Goal: Check status: Check status

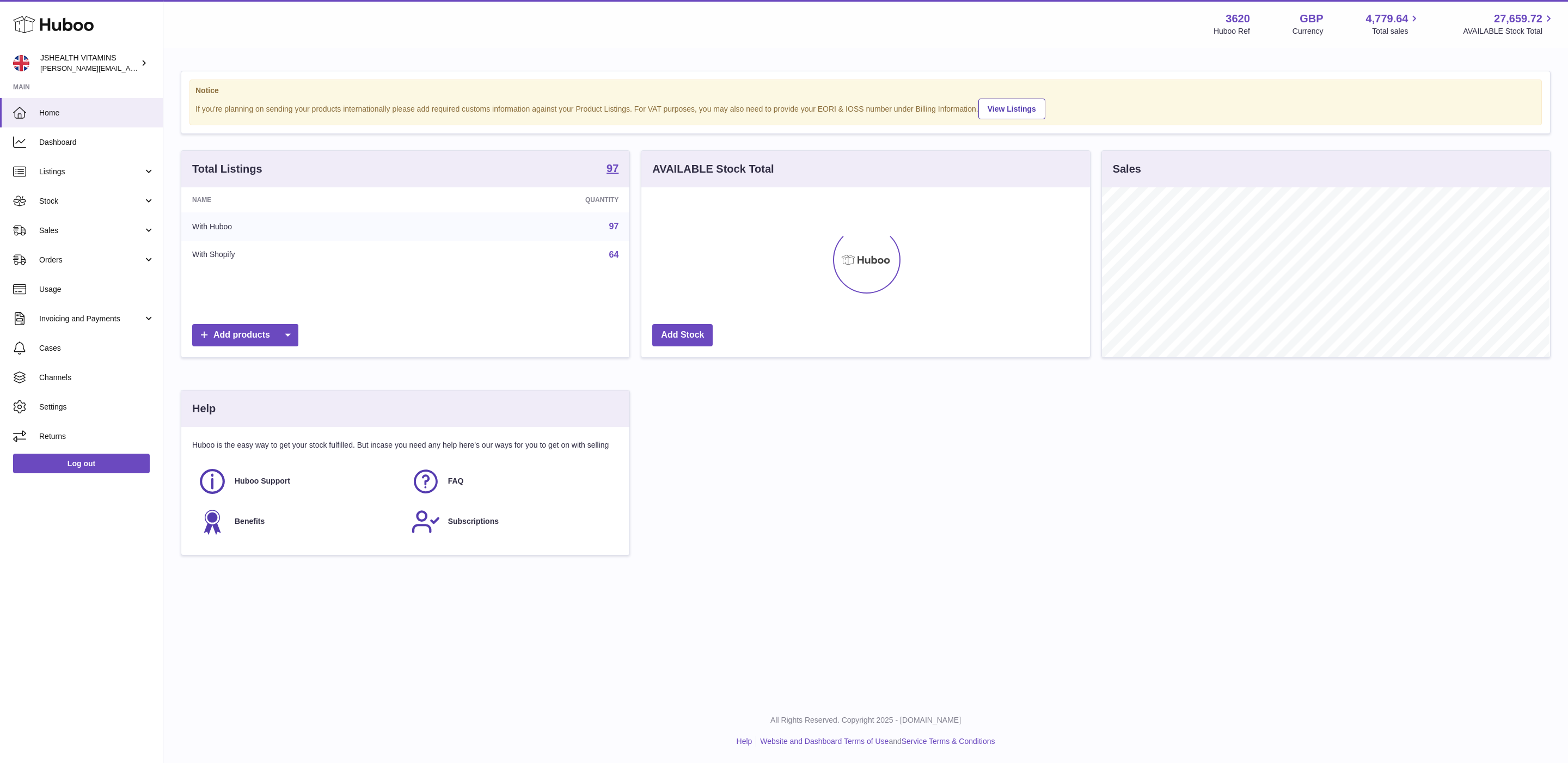
scroll to position [170, 448]
click at [105, 197] on span "Stock" at bounding box center [91, 201] width 104 height 11
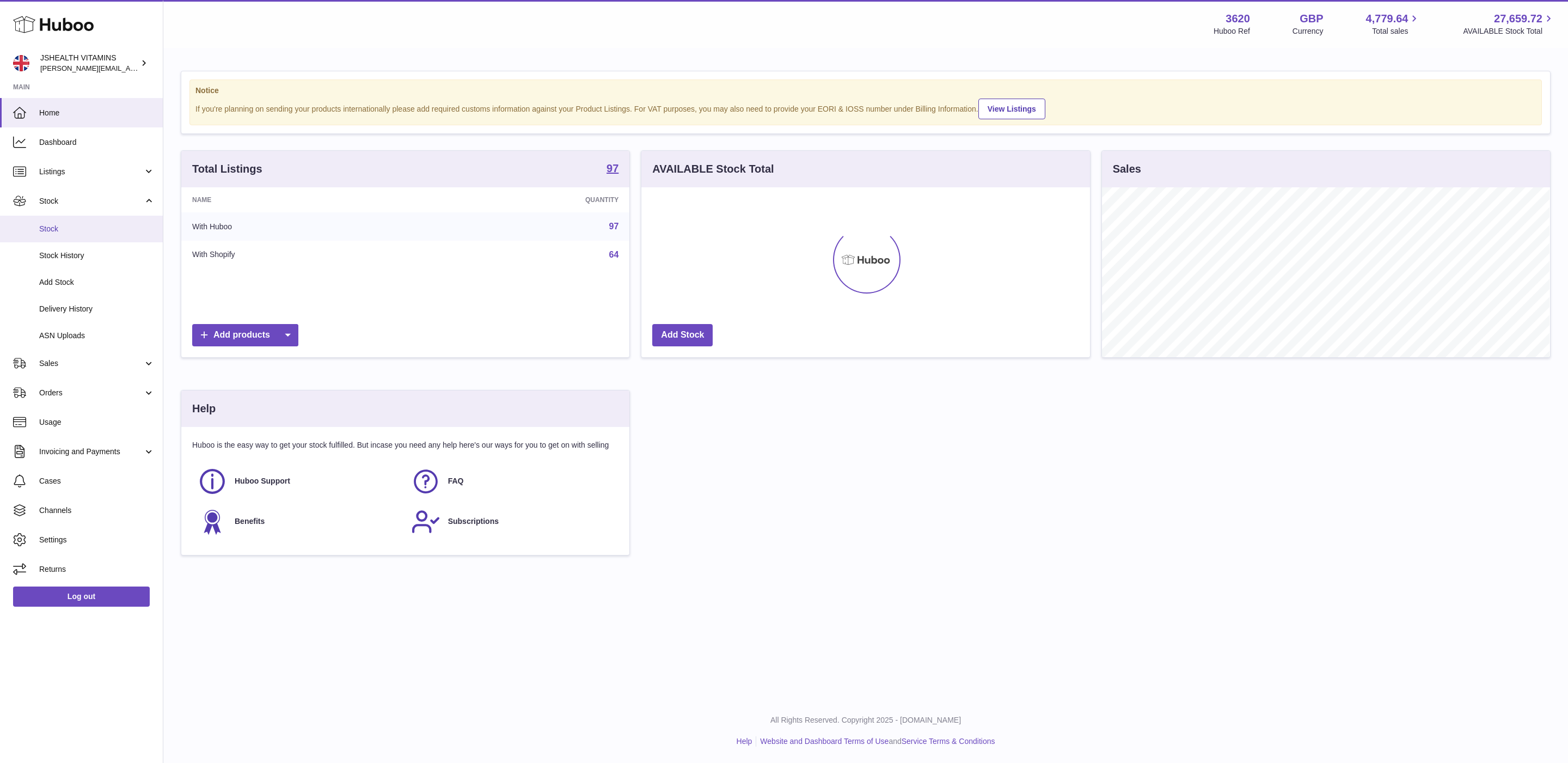
click at [93, 224] on span "Stock" at bounding box center [96, 229] width 116 height 11
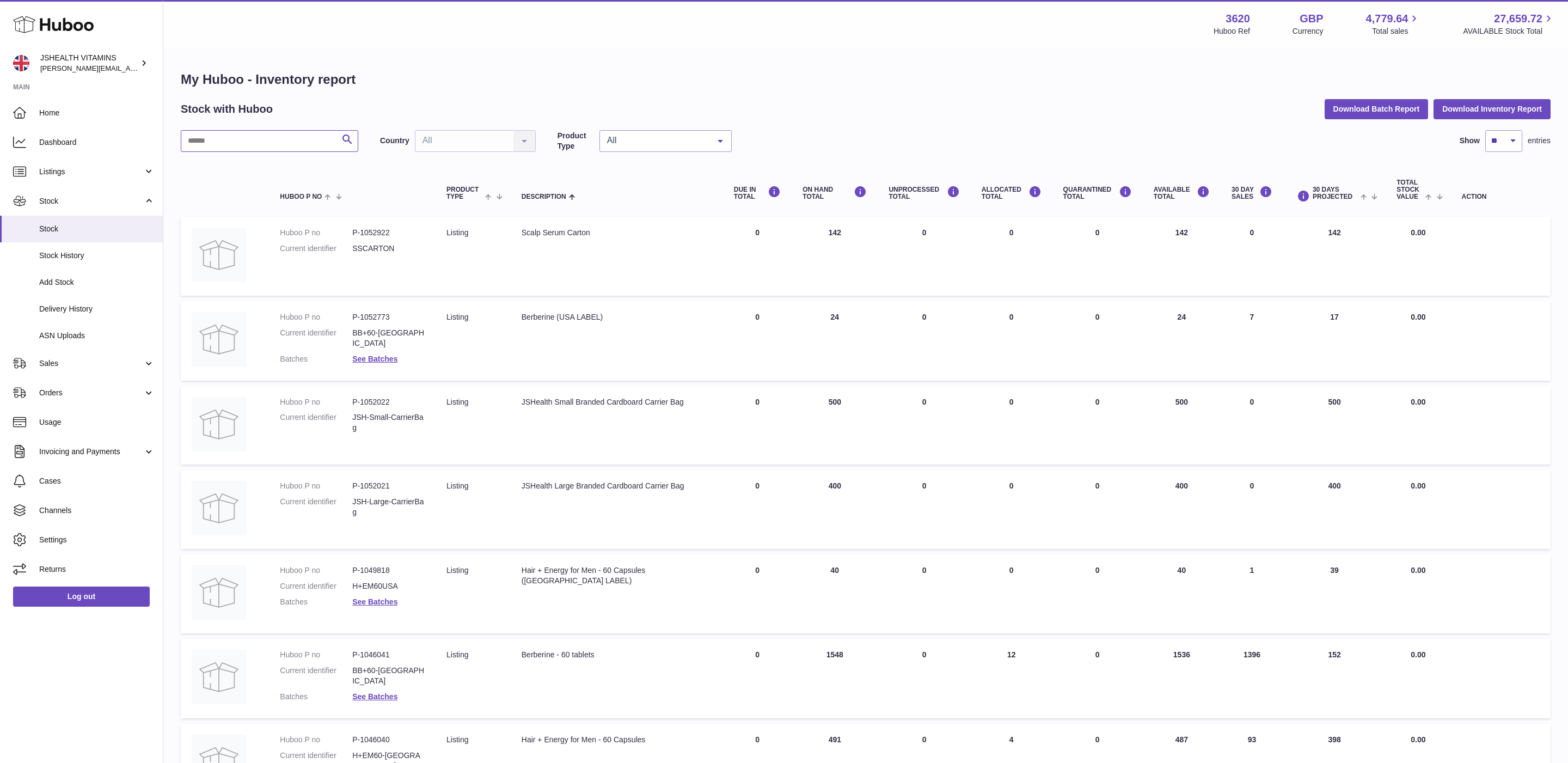
click at [230, 137] on input "text" at bounding box center [269, 141] width 178 height 21
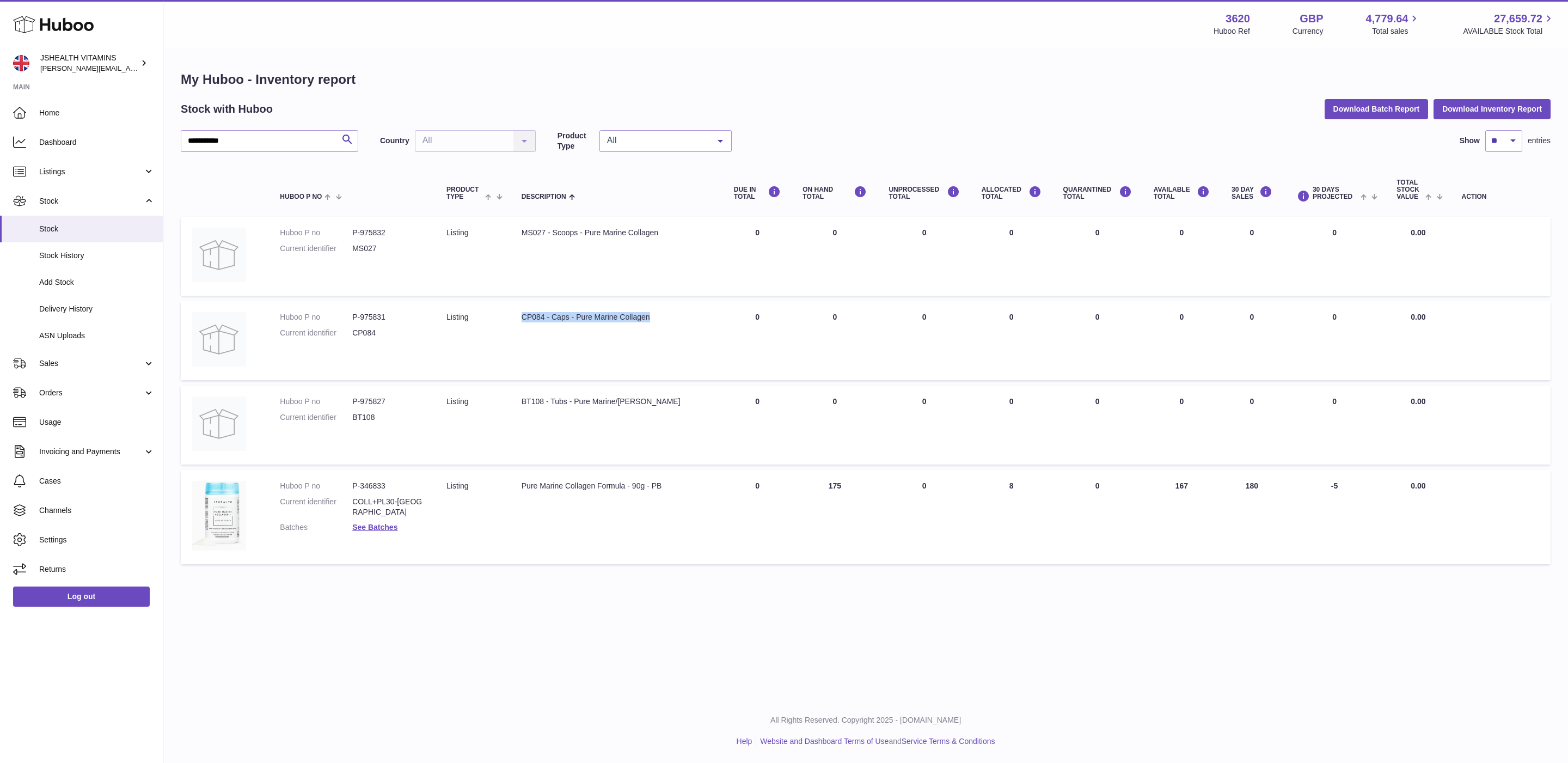
drag, startPoint x: 652, startPoint y: 316, endPoint x: 522, endPoint y: 315, distance: 130.0
click at [520, 315] on td "Description CP084 - Caps - Pure Marine Collagen" at bounding box center [616, 340] width 212 height 79
copy div "CP084 - Caps - Pure Marine Collagen"
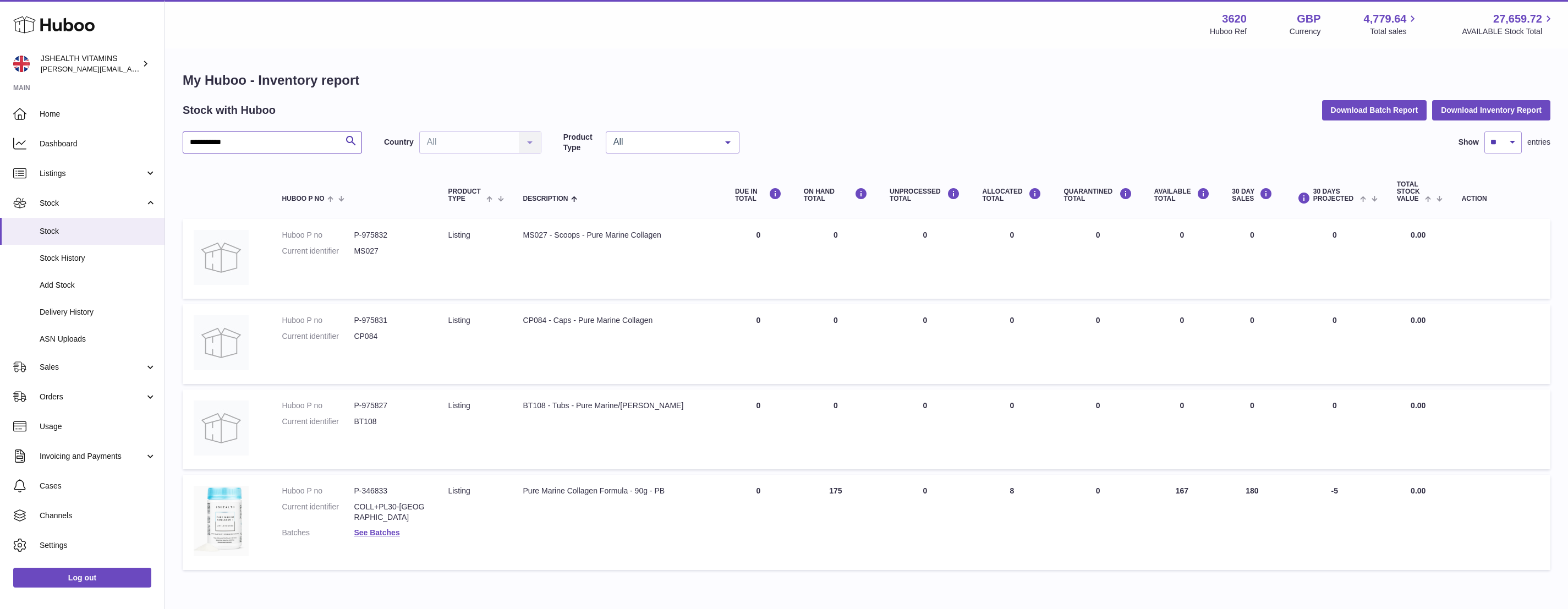
drag, startPoint x: 226, startPoint y: 140, endPoint x: 237, endPoint y: 138, distance: 11.2
click at [230, 140] on input "**********" at bounding box center [272, 142] width 179 height 22
drag, startPoint x: 209, startPoint y: 142, endPoint x: 153, endPoint y: 141, distance: 56.0
click at [153, 141] on div "**********" at bounding box center [784, 331] width 1568 height 662
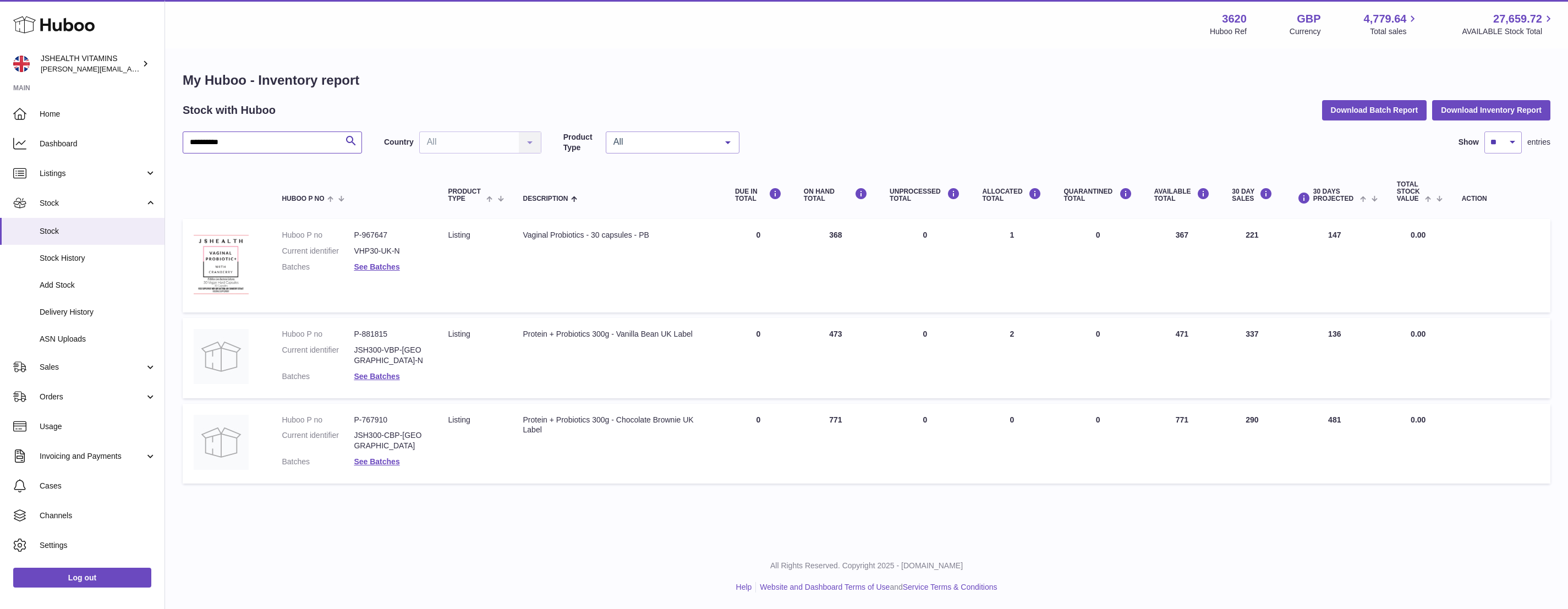
click at [261, 151] on input "**********" at bounding box center [272, 142] width 179 height 22
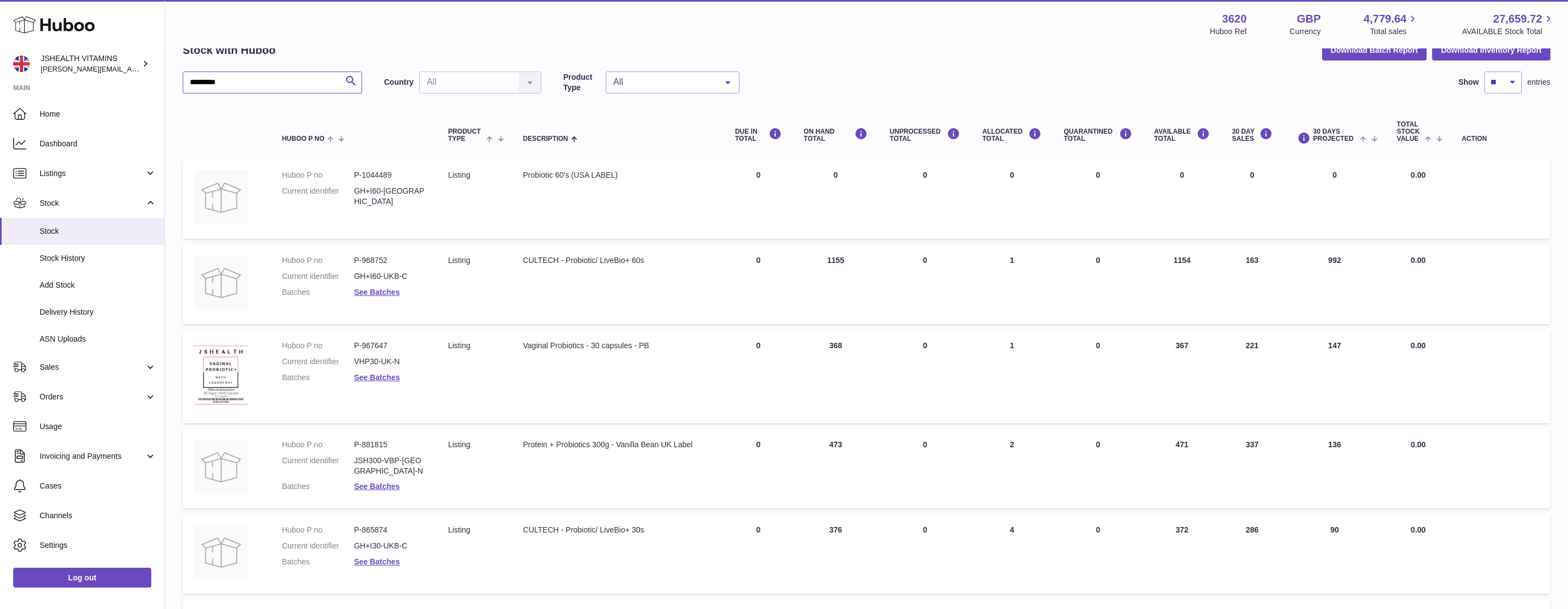
scroll to position [66, 0]
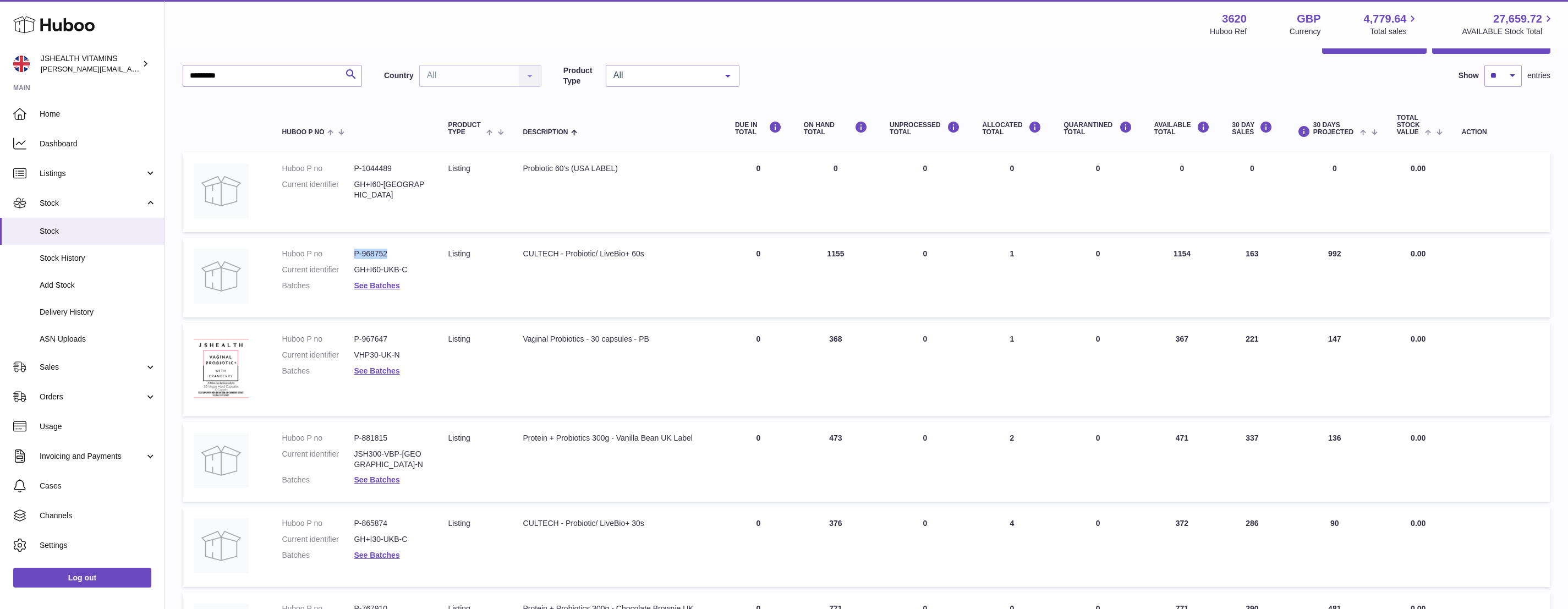
drag, startPoint x: 394, startPoint y: 250, endPoint x: 354, endPoint y: 250, distance: 40.0
click at [353, 250] on dd "P-968752" at bounding box center [389, 254] width 72 height 11
copy dd "P-968752"
click at [369, 287] on link "See Batches" at bounding box center [376, 285] width 46 height 9
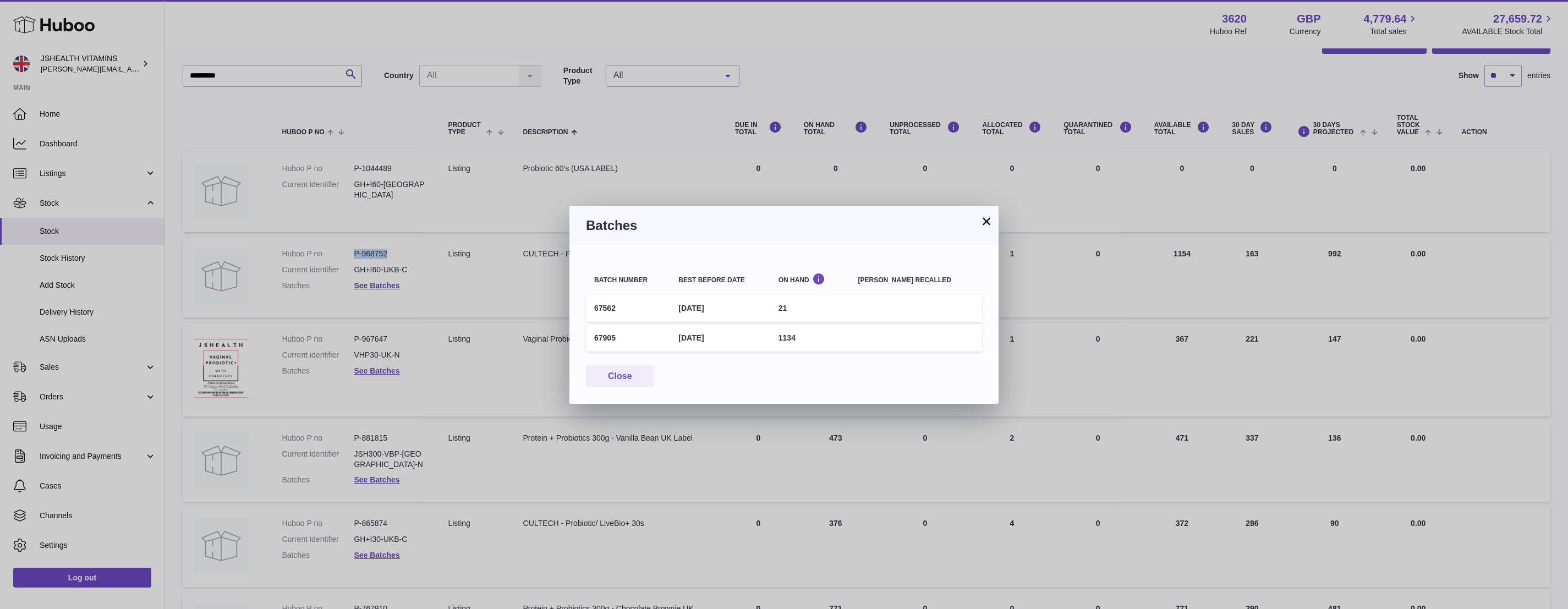
drag, startPoint x: 742, startPoint y: 335, endPoint x: 591, endPoint y: 337, distance: 151.0
click at [591, 337] on tr "67905 31st Aug 2026 1134" at bounding box center [784, 338] width 396 height 27
copy tr "67905 31st Aug 2026"
click at [620, 379] on button "Close" at bounding box center [620, 376] width 68 height 22
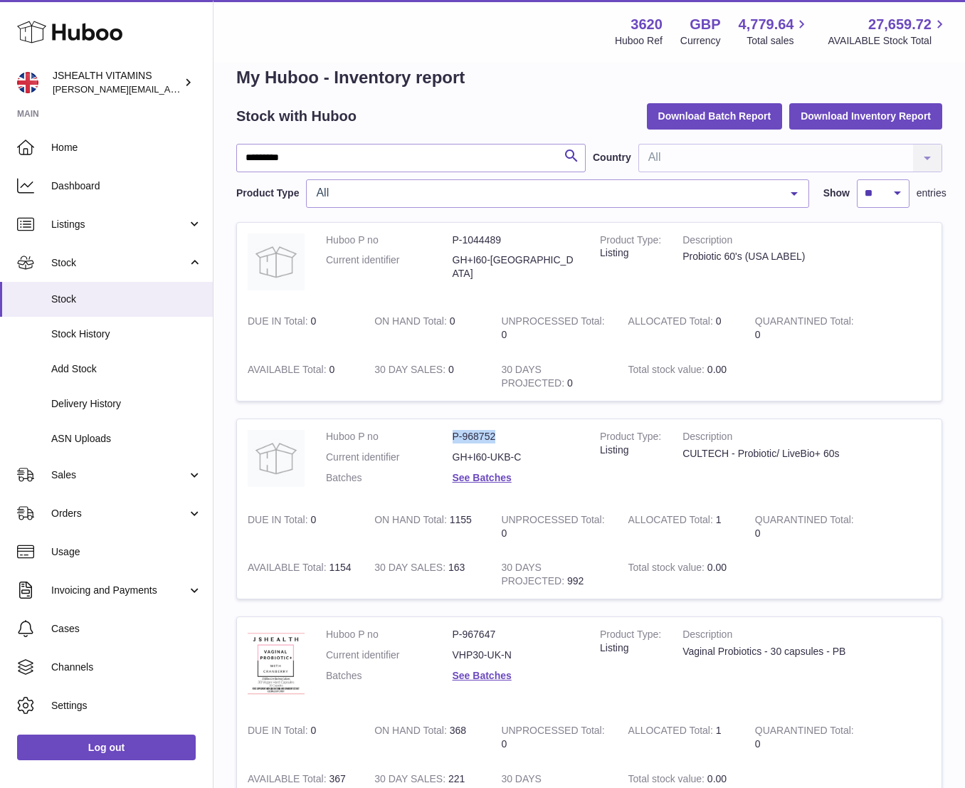
scroll to position [0, 0]
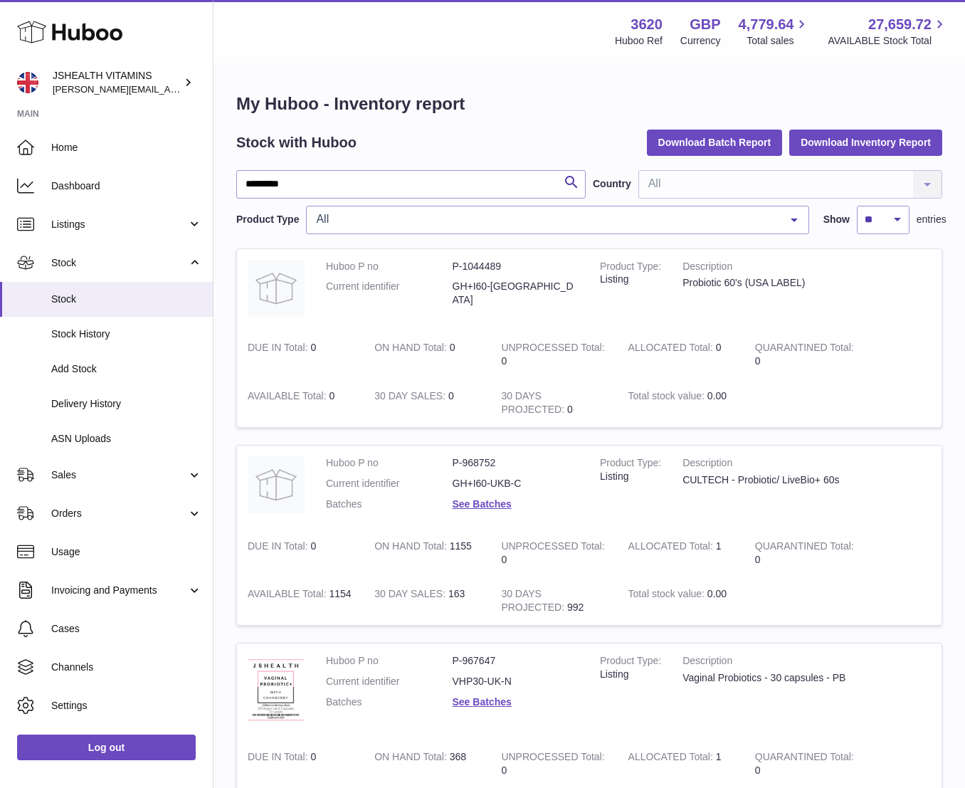
click at [287, 203] on div "********* Search Country All All No elements found. Consider changing the searc…" at bounding box center [589, 202] width 706 height 64
drag, startPoint x: 221, startPoint y: 182, endPoint x: 190, endPoint y: 180, distance: 30.7
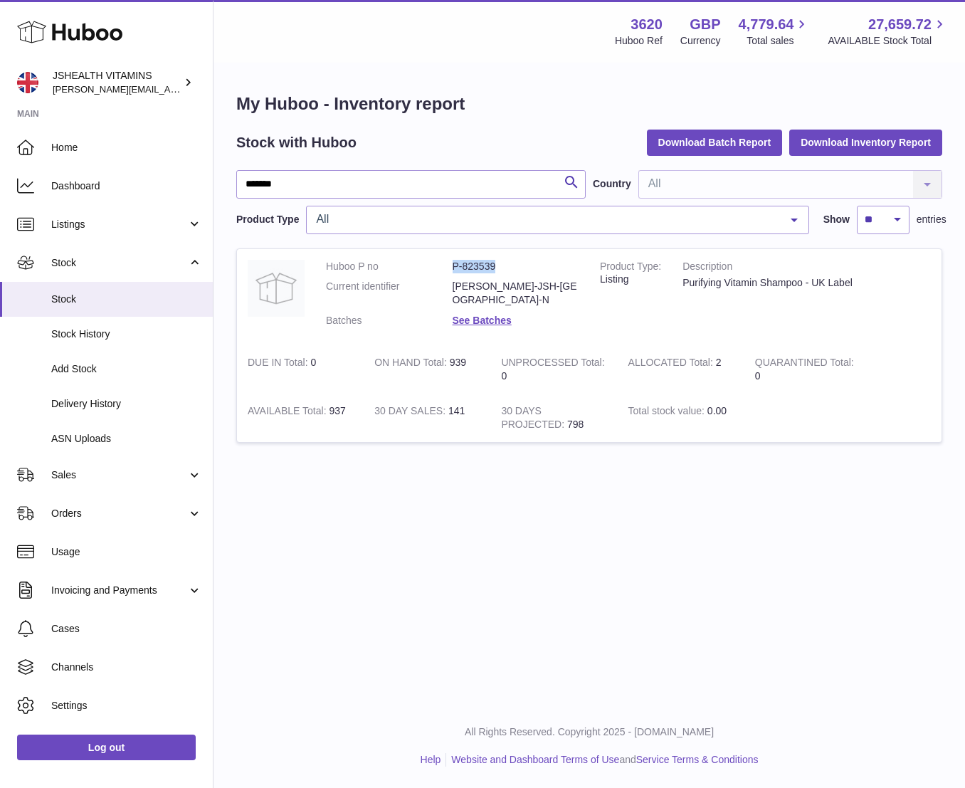
drag, startPoint x: 484, startPoint y: 268, endPoint x: 444, endPoint y: 275, distance: 41.1
click at [438, 265] on dl "Huboo P no P-823539 Current identifier SHAMP-JSH-UK-N Batches See Batches" at bounding box center [452, 297] width 253 height 75
copy dl "P-823539"
click at [477, 314] on dl "Huboo P no P-823539 Current identifier SHAMP-JSH-UK-N Batches See Batches" at bounding box center [452, 297] width 253 height 75
click at [480, 314] on link "See Batches" at bounding box center [481, 319] width 59 height 11
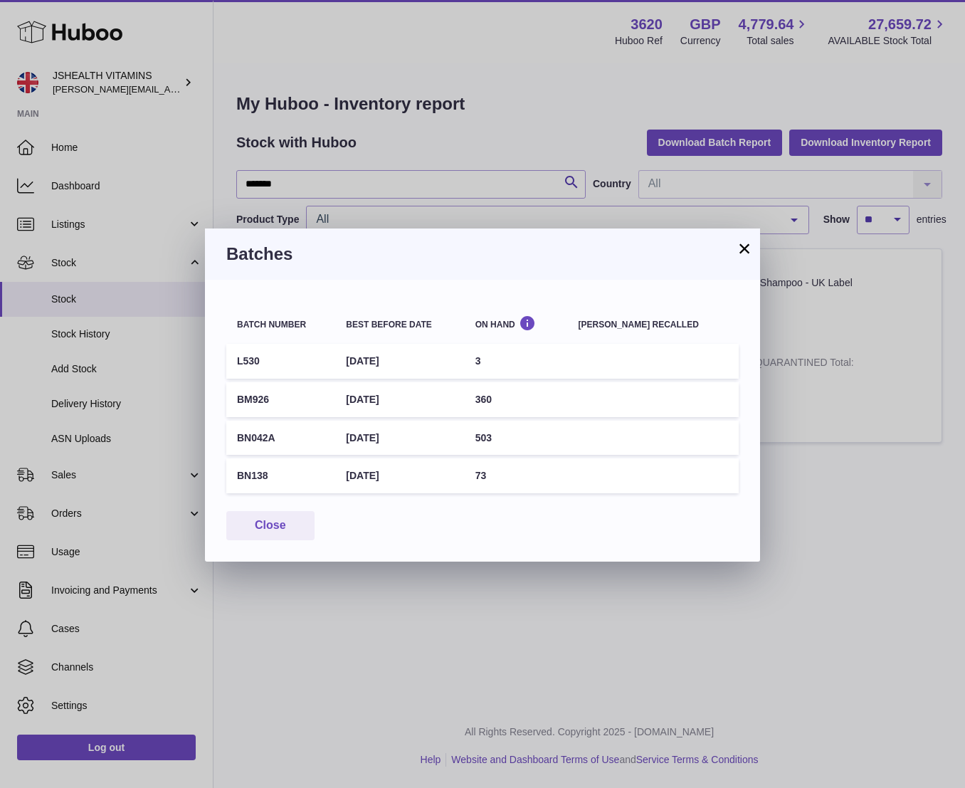
drag, startPoint x: 239, startPoint y: 472, endPoint x: 420, endPoint y: 471, distance: 181.4
click at [420, 471] on tr "BN138 31st Jul 2028 73" at bounding box center [482, 475] width 512 height 35
copy tr "BN138 31st Jul 2028"
drag, startPoint x: 739, startPoint y: 255, endPoint x: 457, endPoint y: 224, distance: 284.2
click at [739, 255] on button "×" at bounding box center [744, 248] width 17 height 17
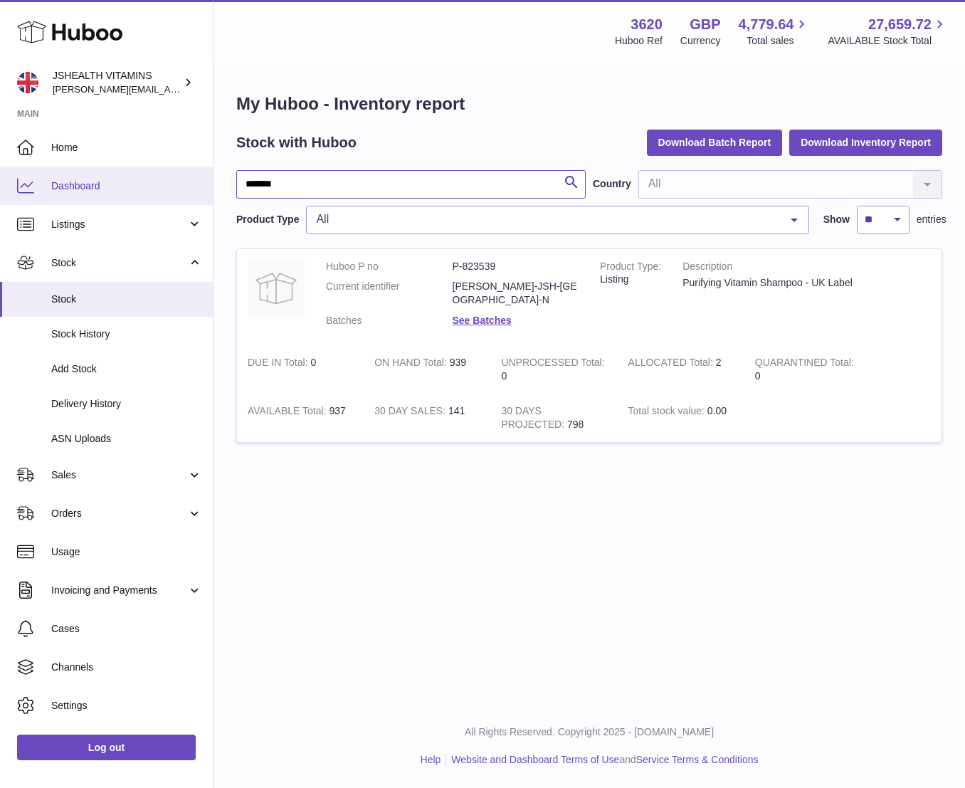
drag, startPoint x: 300, startPoint y: 184, endPoint x: 189, endPoint y: 180, distance: 110.3
click at [189, 180] on div "Huboo JSHEALTH VITAMINS francesca@jshealthvitamins.com Main Home Dashboard List…" at bounding box center [482, 394] width 965 height 788
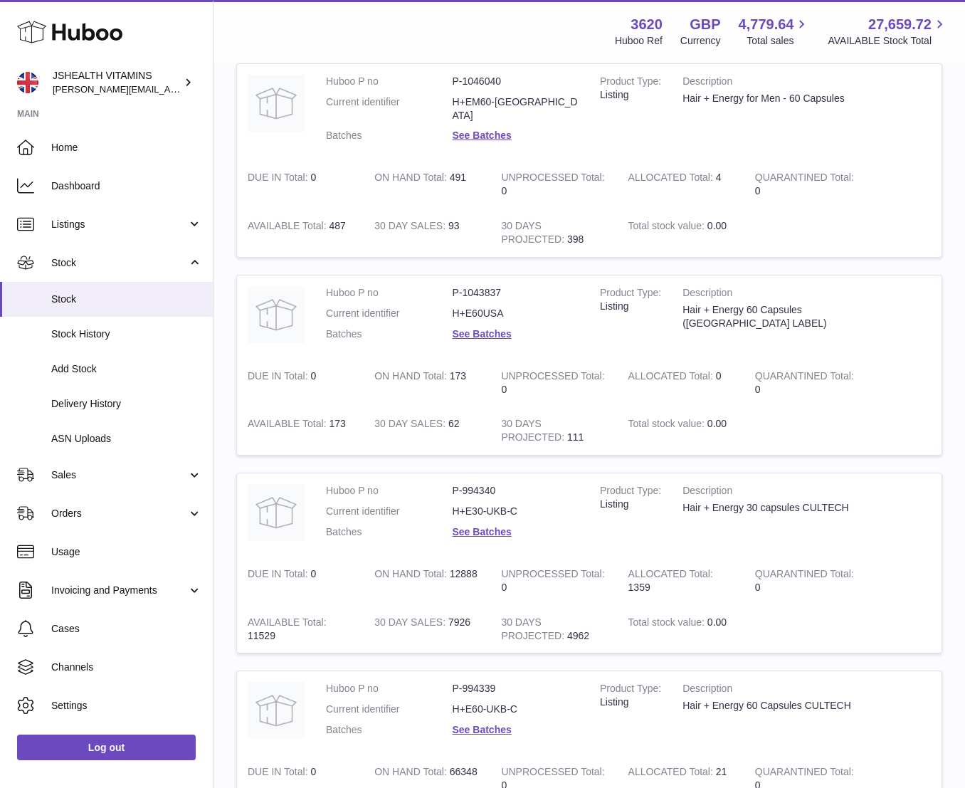
scroll to position [529, 0]
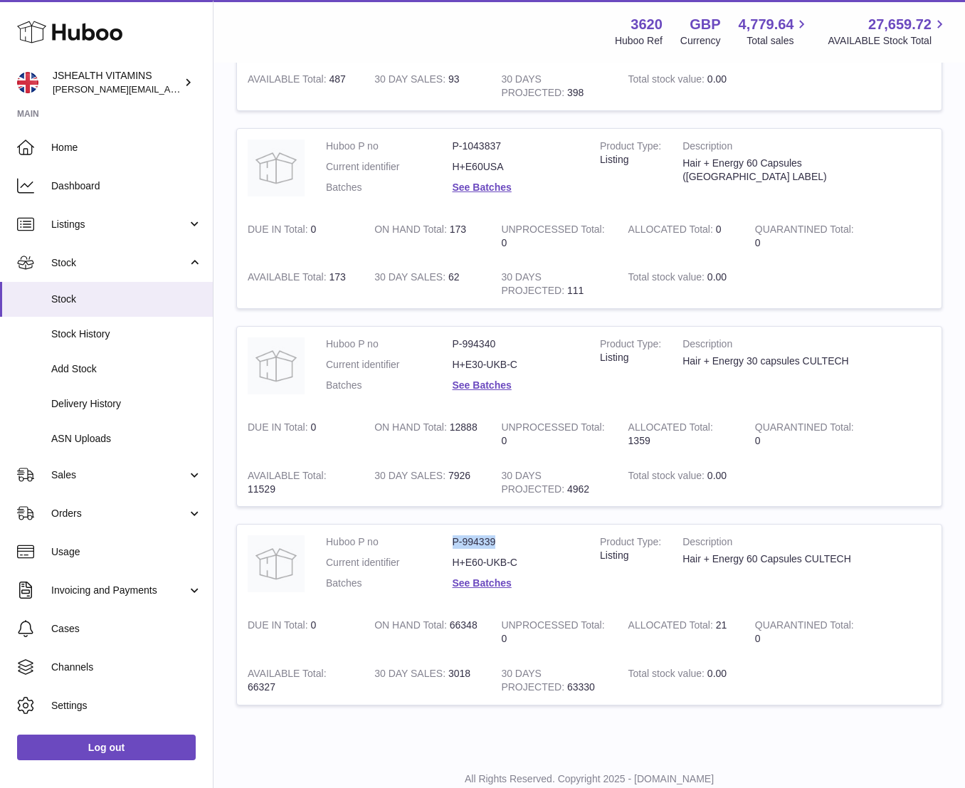
drag, startPoint x: 499, startPoint y: 522, endPoint x: 445, endPoint y: 526, distance: 53.5
click at [448, 535] on dl "Huboo P no P-994339 Current identifier H+E60-UKB-C Batches See Batches" at bounding box center [452, 566] width 253 height 62
copy dl "P-994339"
click at [474, 577] on link "See Batches" at bounding box center [481, 582] width 59 height 11
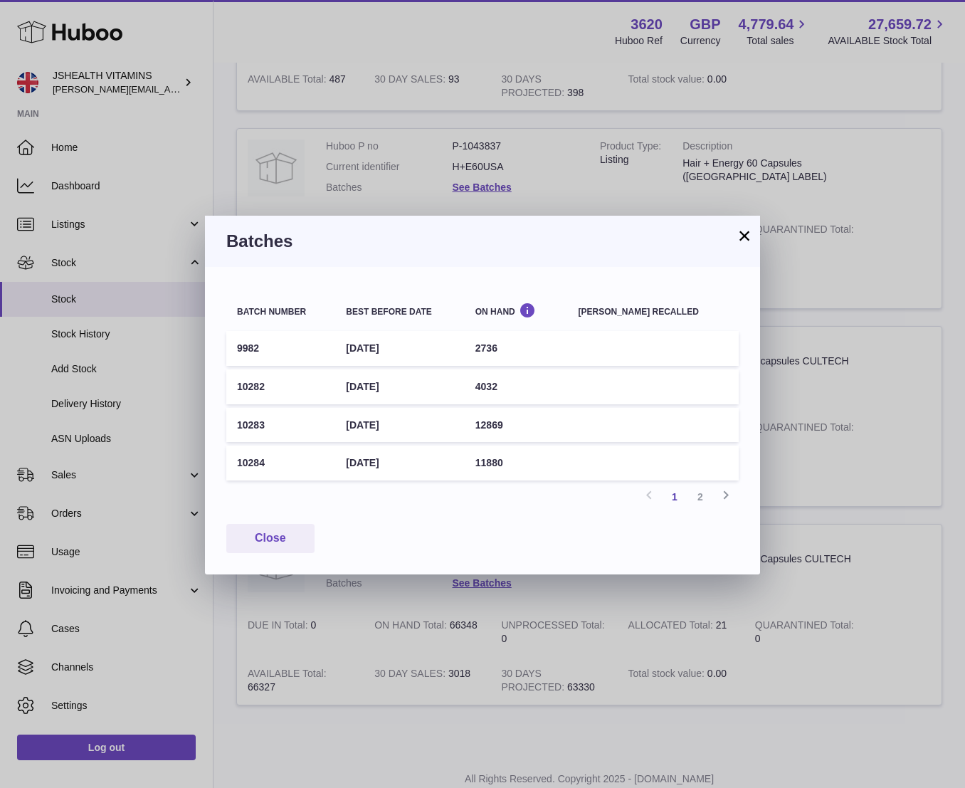
drag, startPoint x: 329, startPoint y: 462, endPoint x: 425, endPoint y: 464, distance: 95.3
click at [425, 464] on tr "10284 30th Apr 2027 11880" at bounding box center [482, 462] width 512 height 35
copy tr "10284 30th Apr 2027"
drag, startPoint x: 743, startPoint y: 235, endPoint x: 704, endPoint y: 235, distance: 38.4
click at [738, 235] on button "×" at bounding box center [744, 235] width 17 height 17
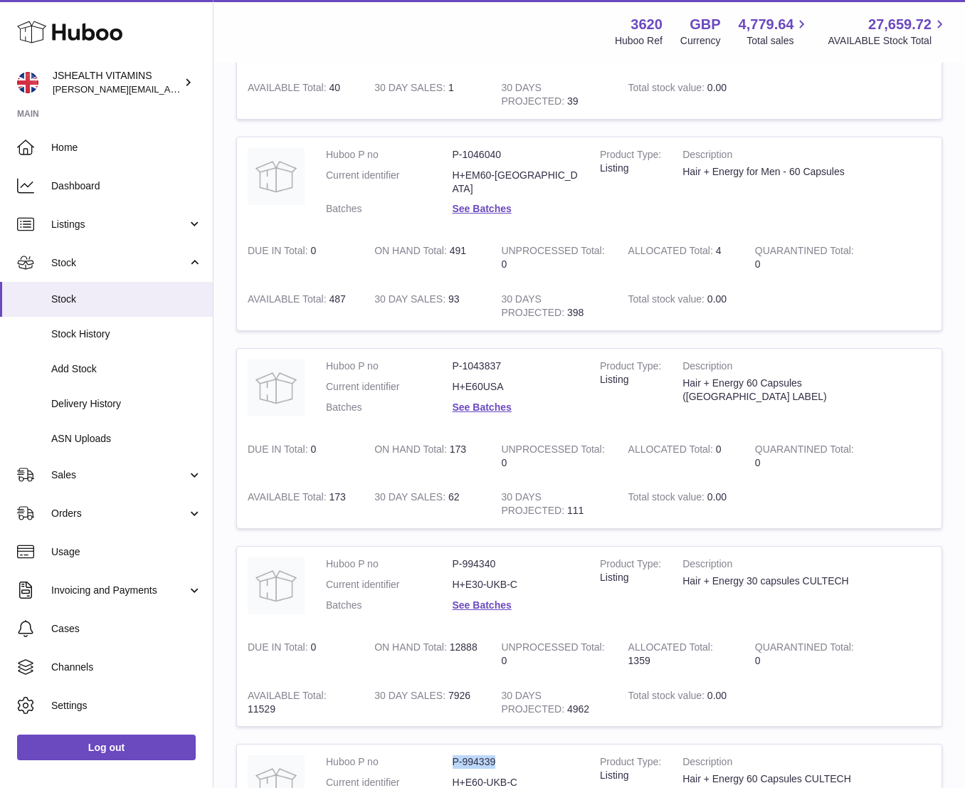
scroll to position [0, 0]
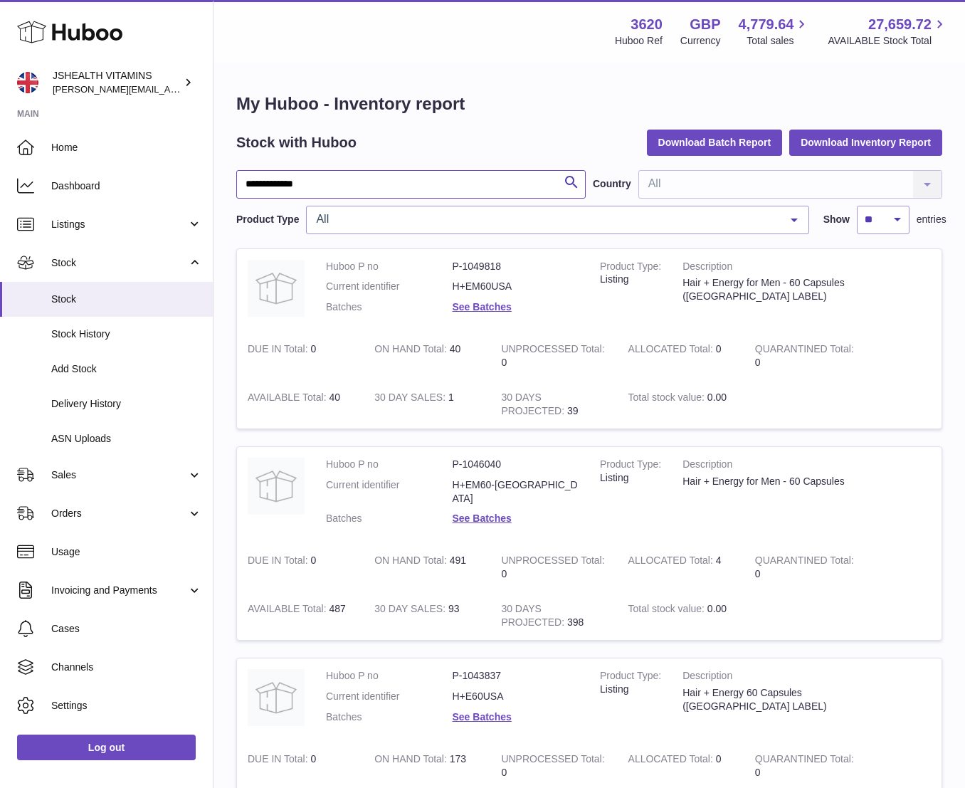
drag, startPoint x: 288, startPoint y: 183, endPoint x: 211, endPoint y: 182, distance: 76.8
click at [211, 182] on div "**********" at bounding box center [482, 681] width 965 height 1363
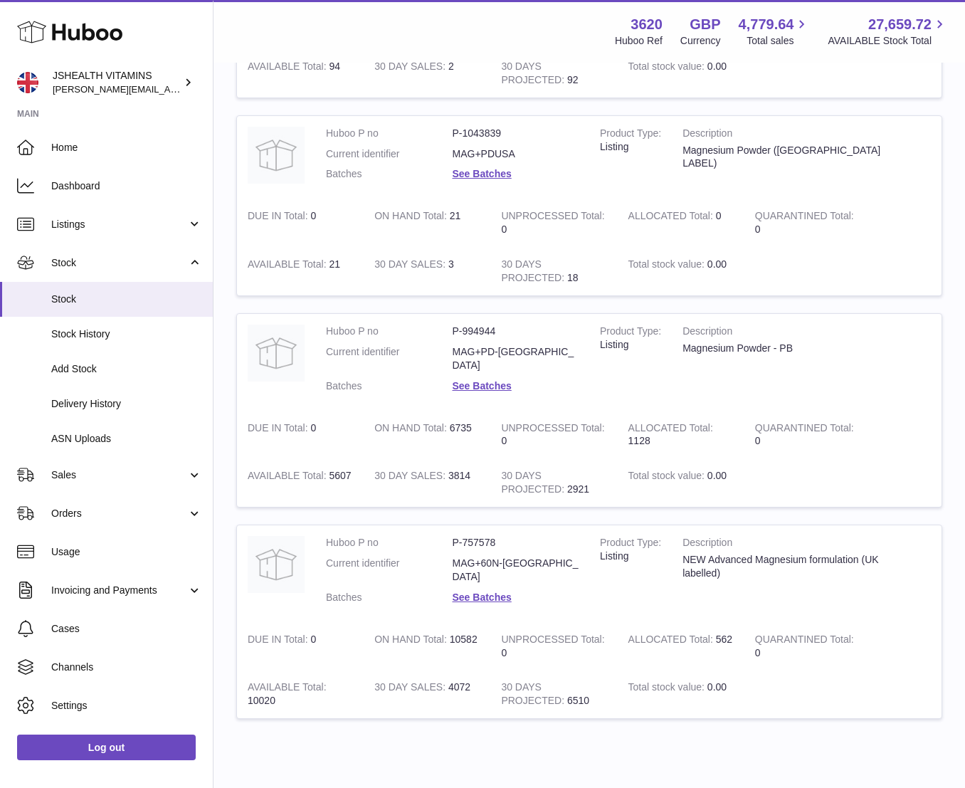
scroll to position [350, 0]
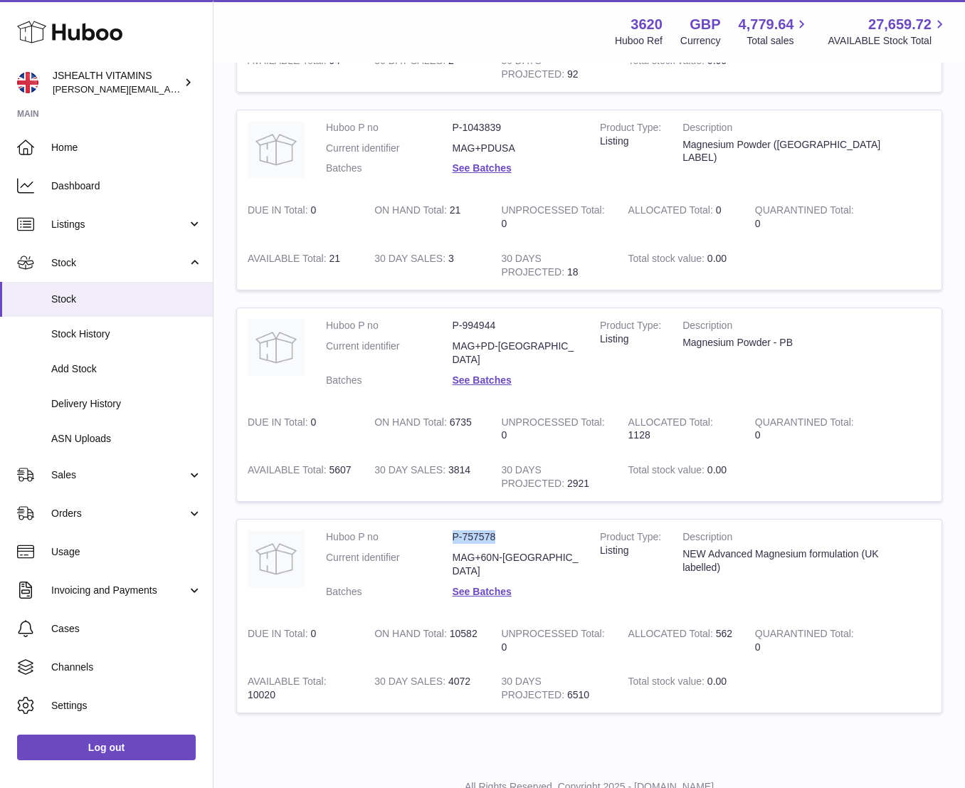
drag, startPoint x: 504, startPoint y: 511, endPoint x: 450, endPoint y: 509, distance: 54.8
click at [452, 530] on dd "P-757578" at bounding box center [515, 537] width 127 height 14
copy dd "P-757578"
click at [490, 586] on link "See Batches" at bounding box center [481, 591] width 59 height 11
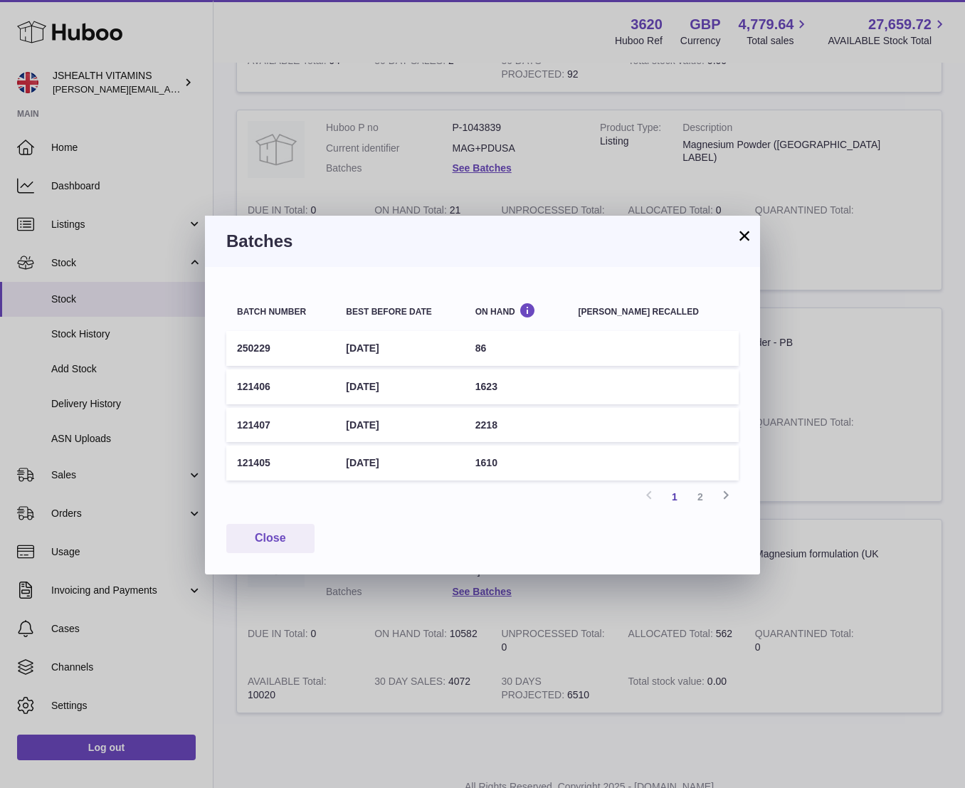
drag, startPoint x: 300, startPoint y: 459, endPoint x: 428, endPoint y: 456, distance: 127.4
click at [428, 456] on tr "121405 31st May 2028 1610" at bounding box center [482, 462] width 512 height 35
copy tr "121405 31st May 2028"
click at [270, 535] on button "Close" at bounding box center [270, 538] width 88 height 29
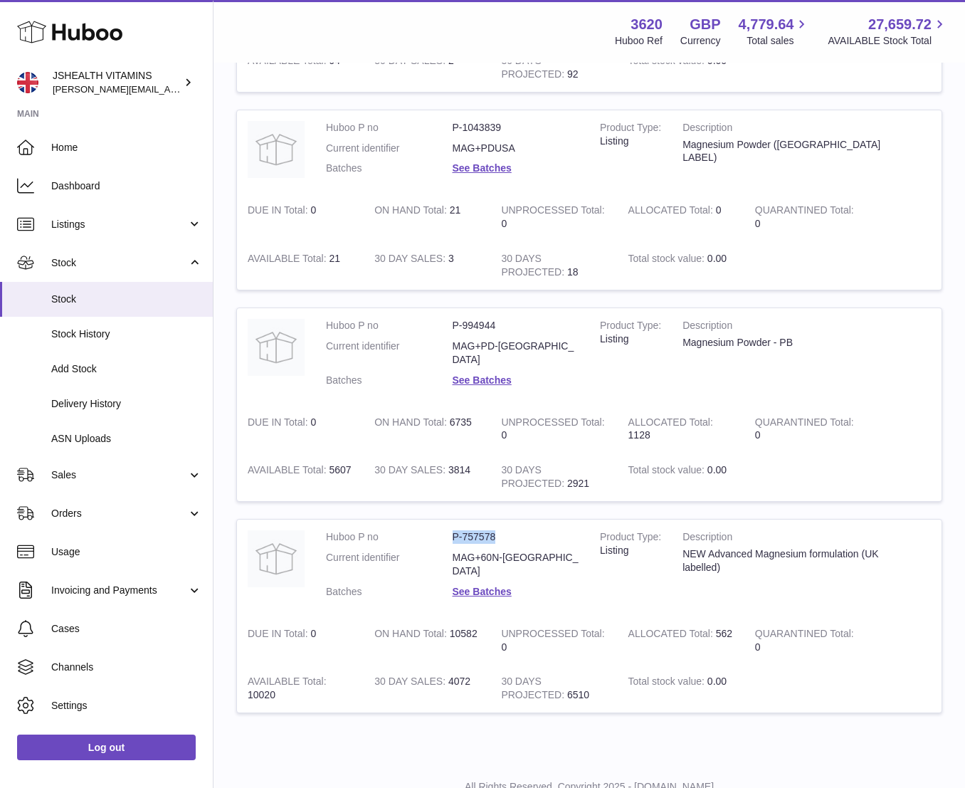
scroll to position [0, 0]
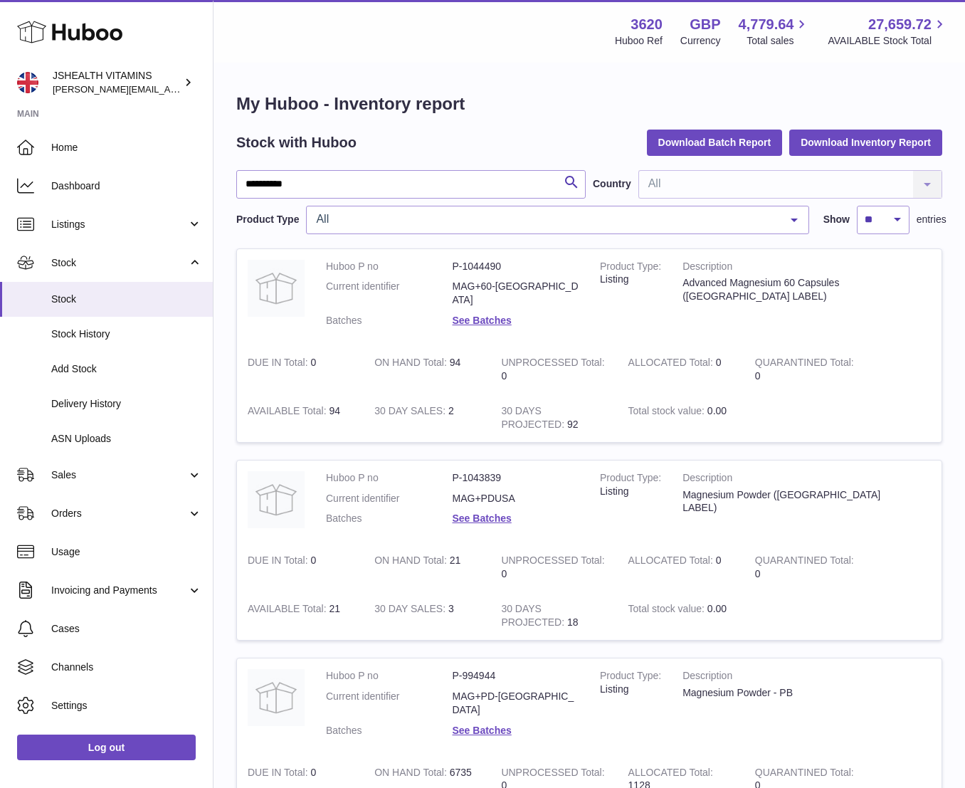
click at [308, 200] on div "********* Search Country All All No elements found. Consider changing the searc…" at bounding box center [589, 202] width 706 height 64
drag, startPoint x: 310, startPoint y: 186, endPoint x: 208, endPoint y: 181, distance: 101.8
click at [208, 181] on div "Huboo JSHEALTH VITAMINS francesca@jshealthvitamins.com Main Home Dashboard List…" at bounding box center [482, 596] width 965 height 1192
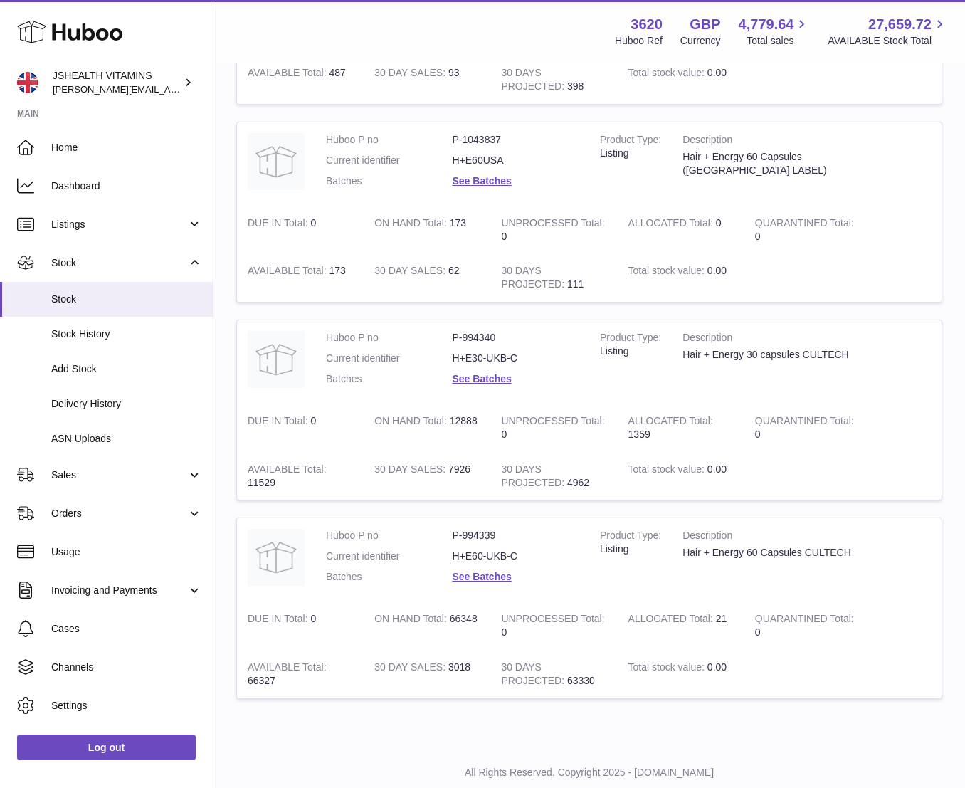
scroll to position [549, 0]
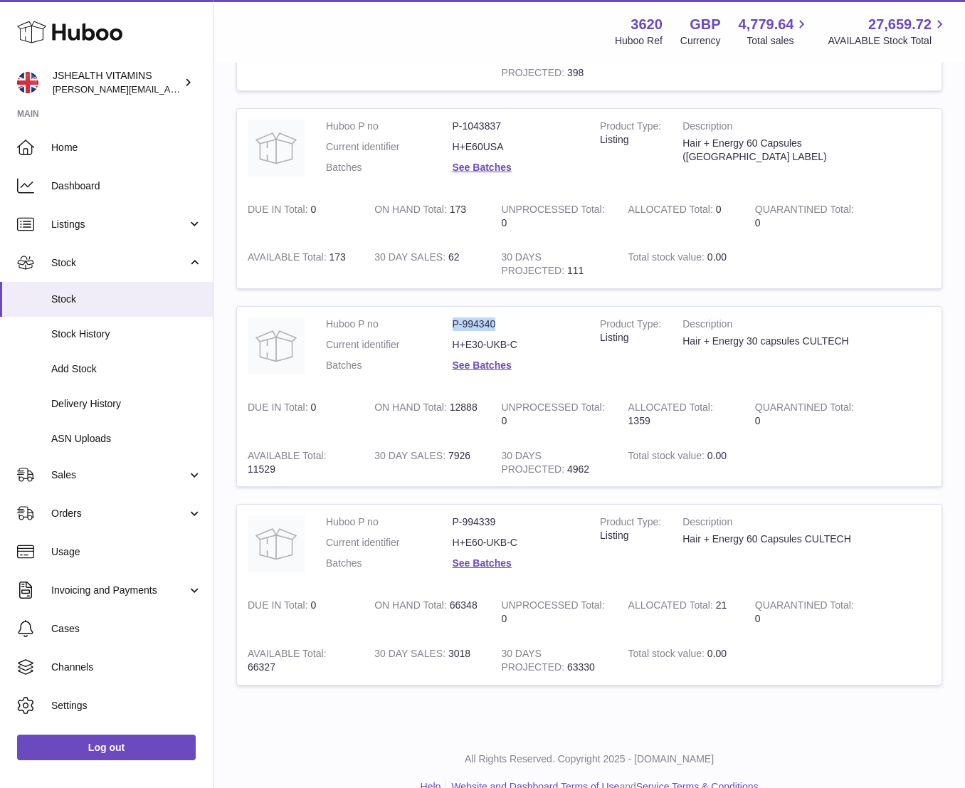
click at [440, 317] on dl "Huboo P no P-994340 Current identifier H+E30-UKB-C Batches See Batches" at bounding box center [452, 348] width 253 height 62
copy dl "P-994340"
click at [472, 359] on link "See Batches" at bounding box center [481, 364] width 59 height 11
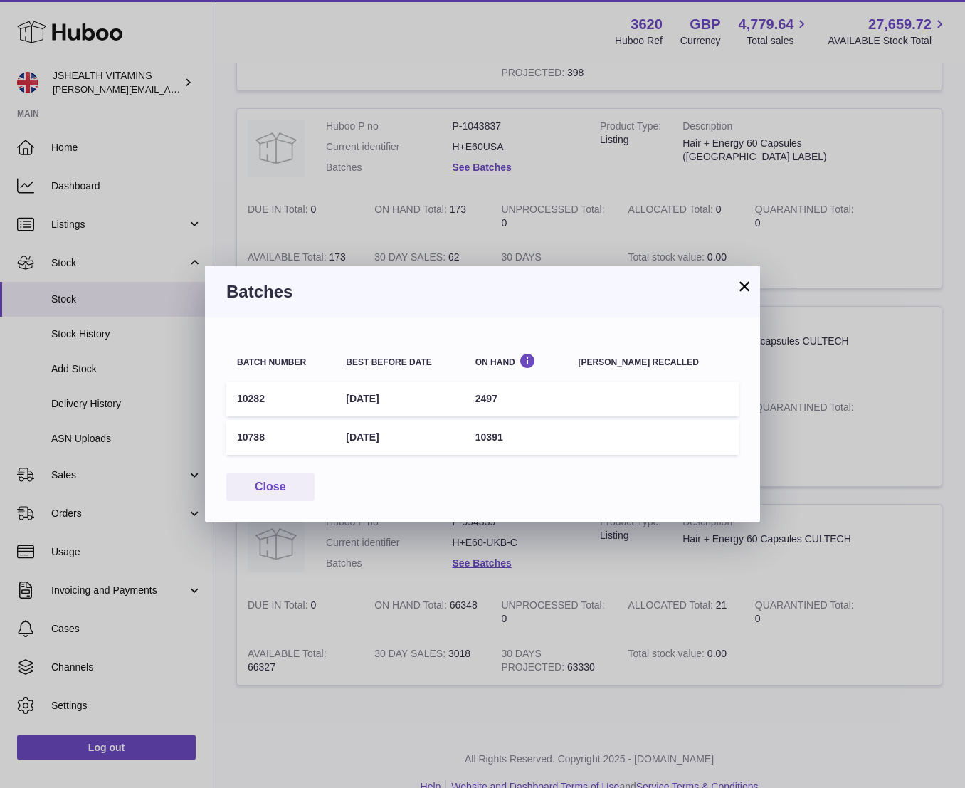
drag, startPoint x: 230, startPoint y: 435, endPoint x: 427, endPoint y: 431, distance: 197.1
click at [427, 431] on tr "10738 31st Jul 2027 10391" at bounding box center [482, 437] width 512 height 35
click at [270, 488] on button "Close" at bounding box center [270, 486] width 88 height 29
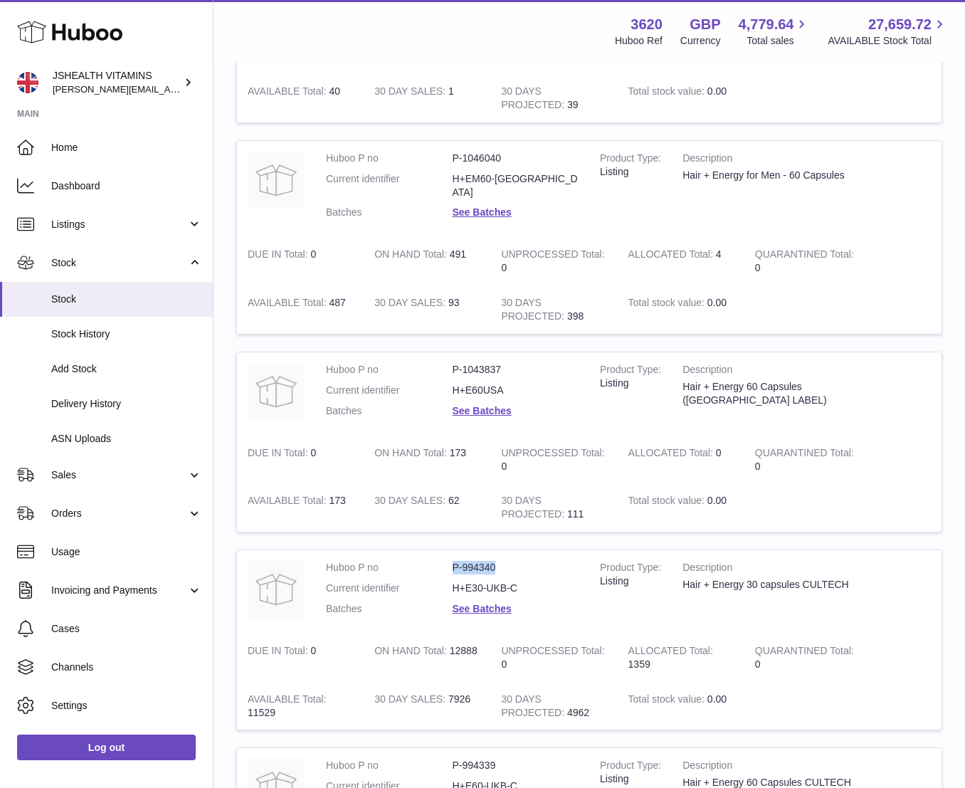
scroll to position [0, 0]
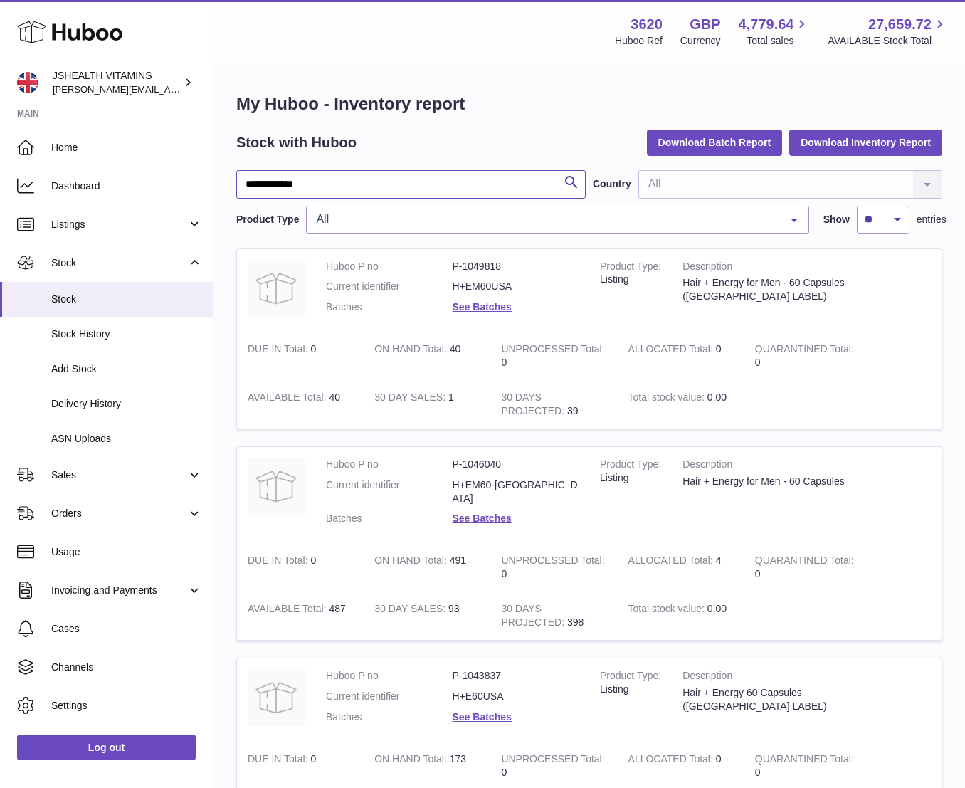
click at [302, 184] on input "**********" at bounding box center [410, 184] width 349 height 28
drag, startPoint x: 315, startPoint y: 186, endPoint x: 223, endPoint y: 182, distance: 92.6
click at [223, 182] on div "**********" at bounding box center [588, 672] width 751 height 1216
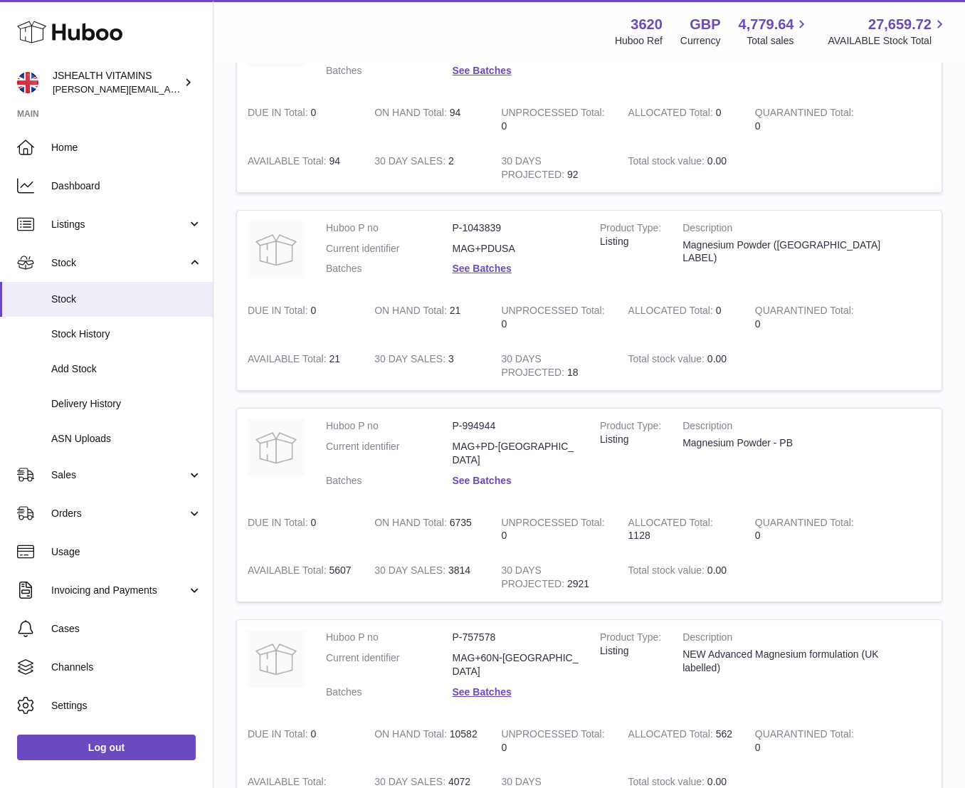
scroll to position [250, 0]
click at [479, 474] on link "See Batches" at bounding box center [481, 479] width 59 height 11
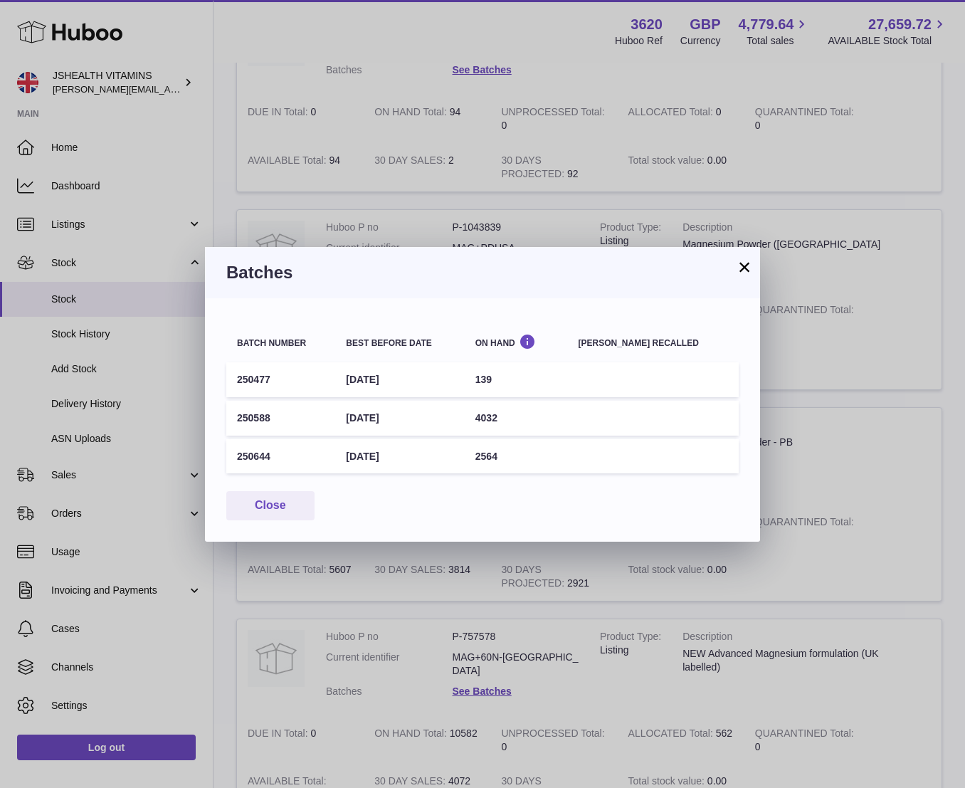
drag, startPoint x: 438, startPoint y: 454, endPoint x: 234, endPoint y: 453, distance: 204.2
click at [235, 453] on tr "250644 31st May 2027 2564" at bounding box center [482, 456] width 512 height 35
click at [264, 491] on button "Close" at bounding box center [270, 505] width 88 height 29
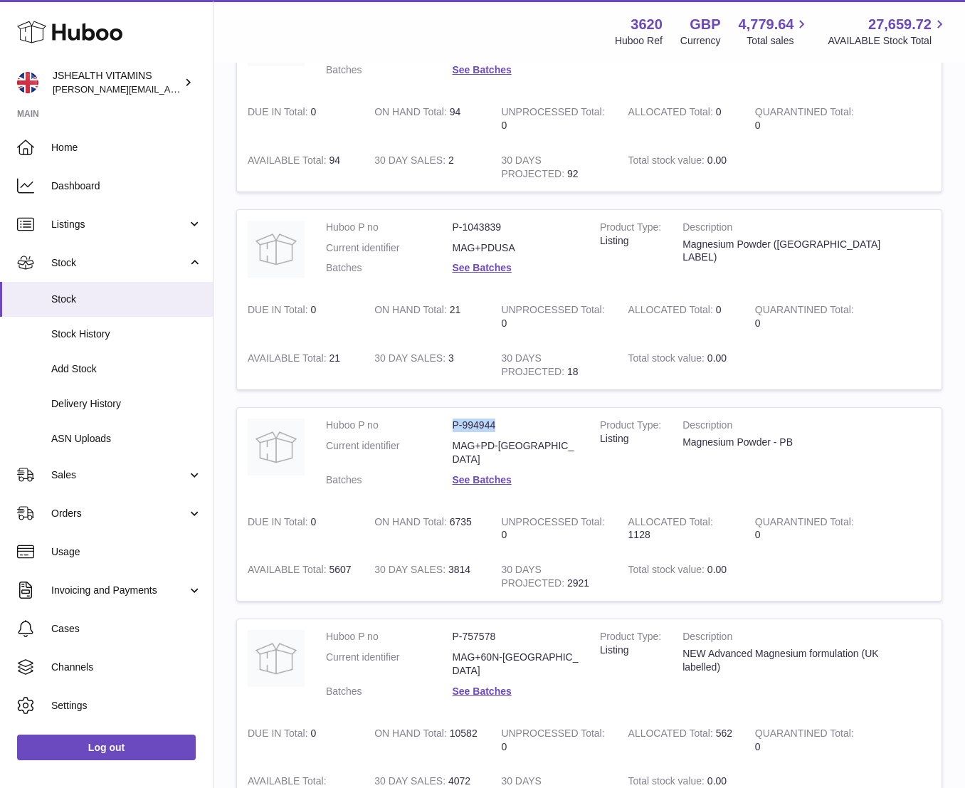
drag, startPoint x: 486, startPoint y: 413, endPoint x: 450, endPoint y: 414, distance: 36.3
click at [452, 418] on dd "P-994944" at bounding box center [515, 425] width 127 height 14
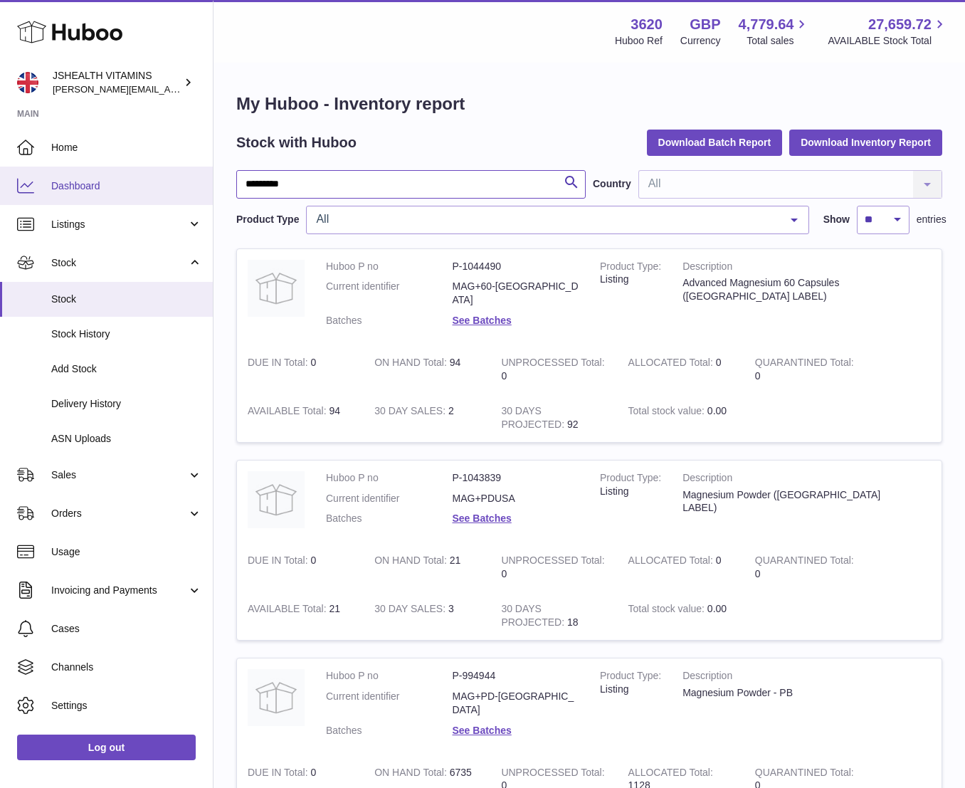
drag, startPoint x: 307, startPoint y: 190, endPoint x: 208, endPoint y: 186, distance: 98.2
click at [208, 186] on div "Huboo JSHEALTH VITAMINS francesca@jshealthvitamins.com Main Home Dashboard List…" at bounding box center [482, 596] width 965 height 1192
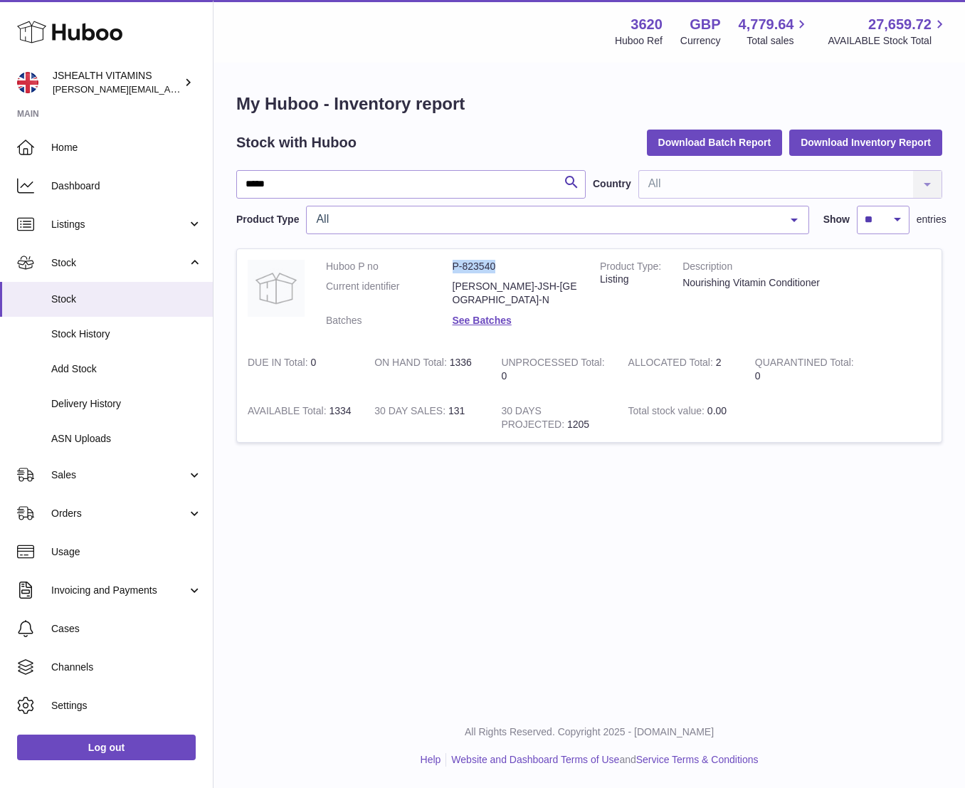
drag, startPoint x: 492, startPoint y: 265, endPoint x: 415, endPoint y: 263, distance: 76.2
click at [414, 262] on dl "Huboo P no P-823540 Current identifier CONDIT-JSH-UK-N Batches See Batches" at bounding box center [452, 297] width 253 height 75
click at [484, 314] on link "See Batches" at bounding box center [481, 319] width 59 height 11
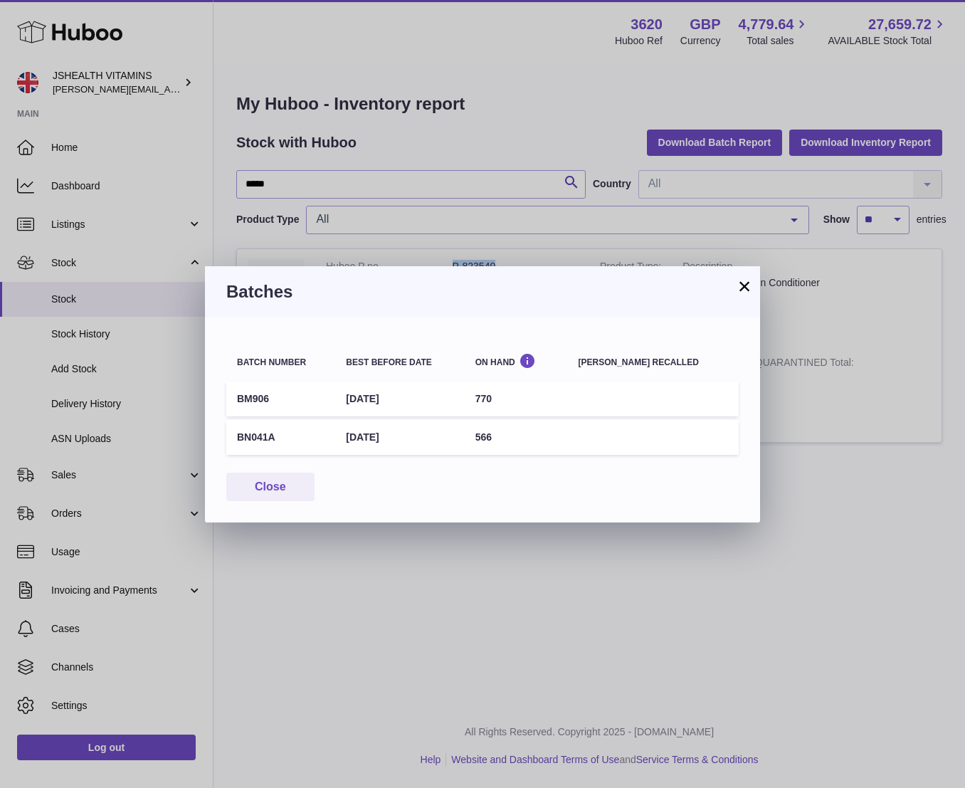
drag, startPoint x: 408, startPoint y: 436, endPoint x: 233, endPoint y: 438, distance: 175.7
click at [233, 438] on tr "BN041A 30th Jun 2028 566" at bounding box center [482, 437] width 512 height 35
drag, startPoint x: 380, startPoint y: 452, endPoint x: 424, endPoint y: 433, distance: 48.1
click at [383, 450] on table "Batch number Best before date On Hand Batch recalled BM906 31st Mar 2028 770 BN…" at bounding box center [482, 398] width 512 height 119
drag, startPoint x: 433, startPoint y: 433, endPoint x: 231, endPoint y: 434, distance: 201.3
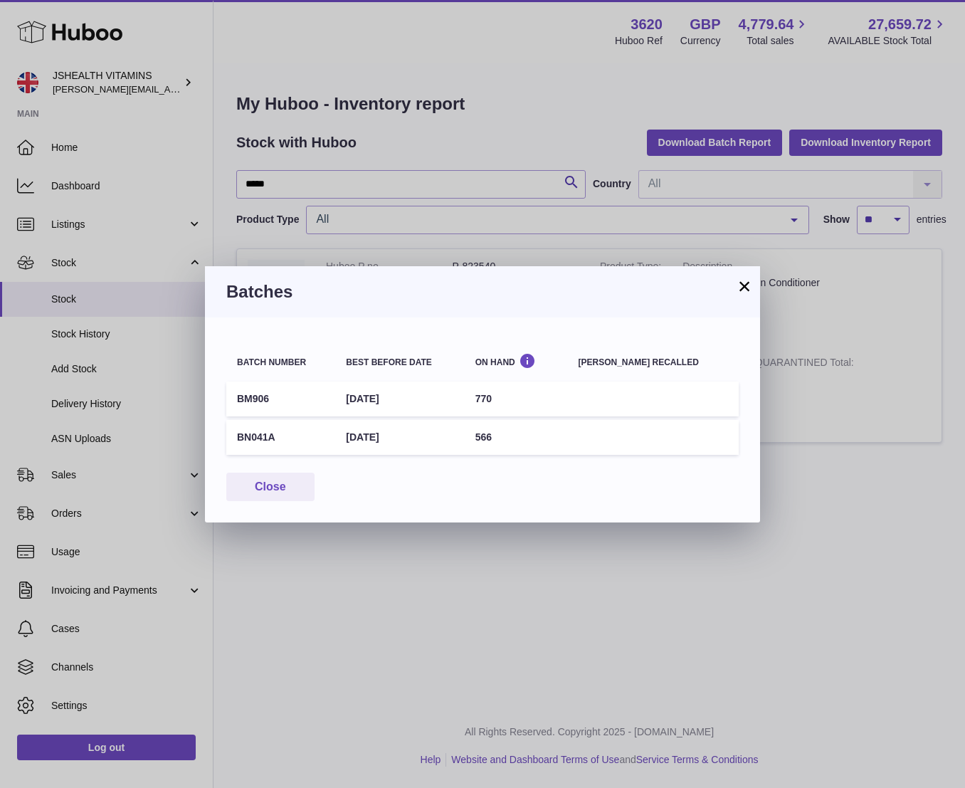
click at [231, 434] on tr "BN041A 30th Jun 2028 566" at bounding box center [482, 437] width 512 height 35
drag, startPoint x: 246, startPoint y: 484, endPoint x: 354, endPoint y: 480, distance: 107.5
click at [246, 484] on button "Close" at bounding box center [270, 486] width 88 height 29
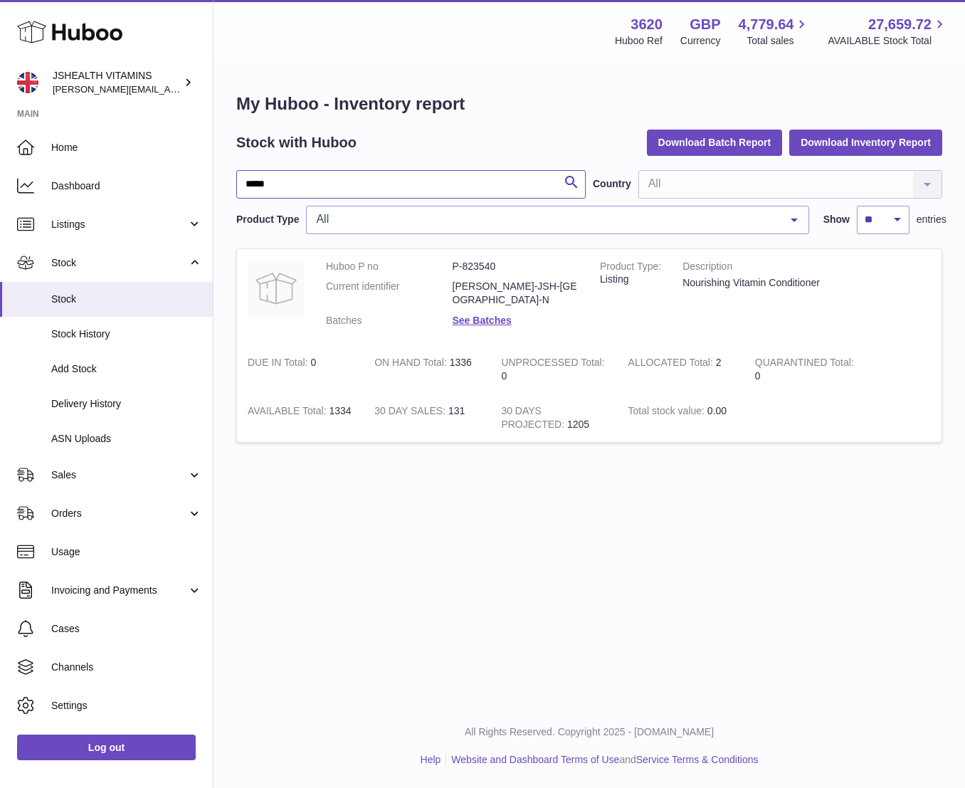
click at [290, 184] on input "*****" at bounding box center [410, 184] width 349 height 28
click at [493, 314] on link "See Batches" at bounding box center [481, 319] width 59 height 11
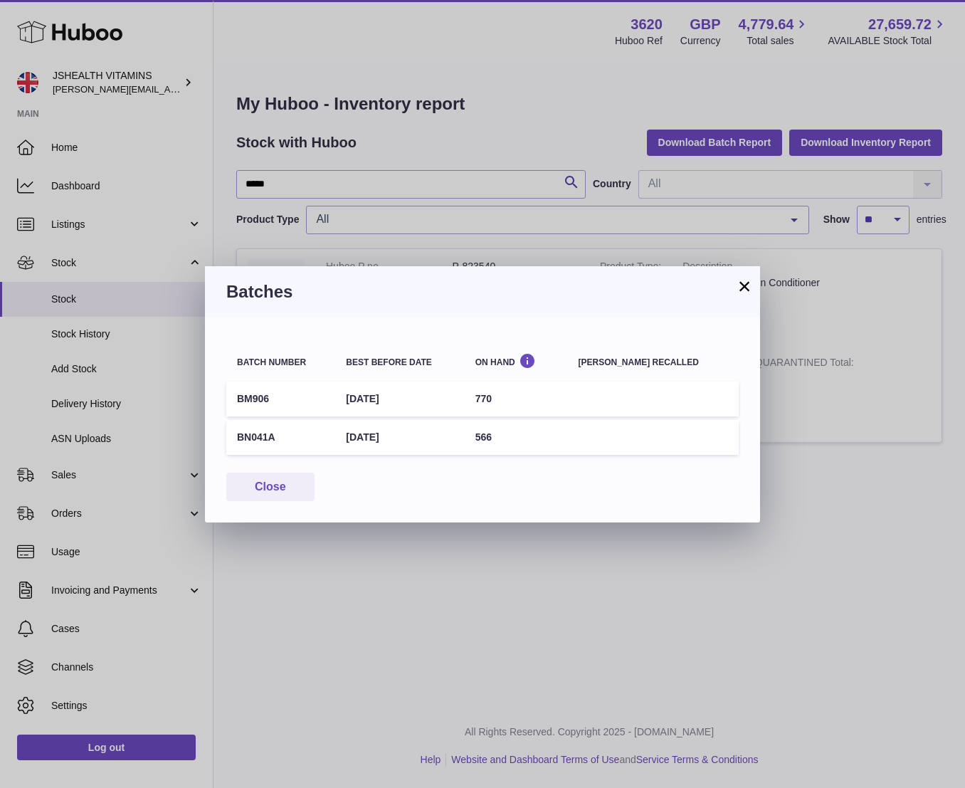
drag, startPoint x: 383, startPoint y: 399, endPoint x: 233, endPoint y: 397, distance: 150.1
click at [231, 397] on tr "BM906 31st Mar 2028 770" at bounding box center [482, 398] width 512 height 35
click at [279, 482] on button "Close" at bounding box center [270, 486] width 88 height 29
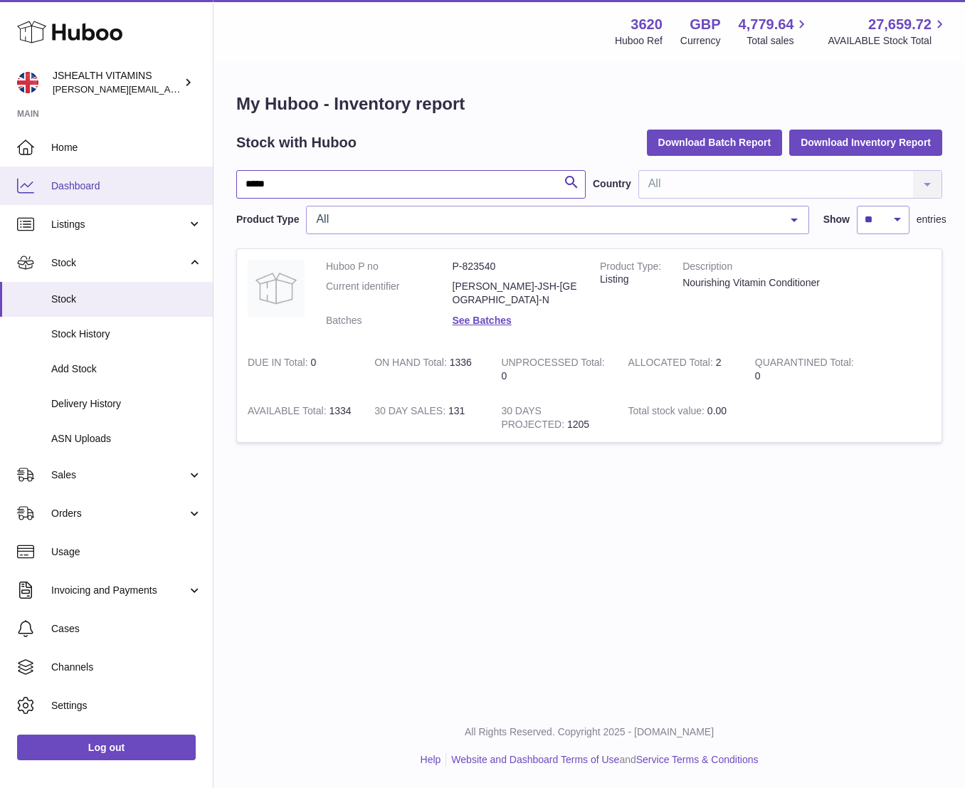
drag, startPoint x: 292, startPoint y: 194, endPoint x: 207, endPoint y: 189, distance: 85.5
click at [207, 189] on div "Huboo JSHEALTH VITAMINS francesca@jshealthvitamins.com Main Home Dashboard List…" at bounding box center [482, 394] width 965 height 788
type input "*"
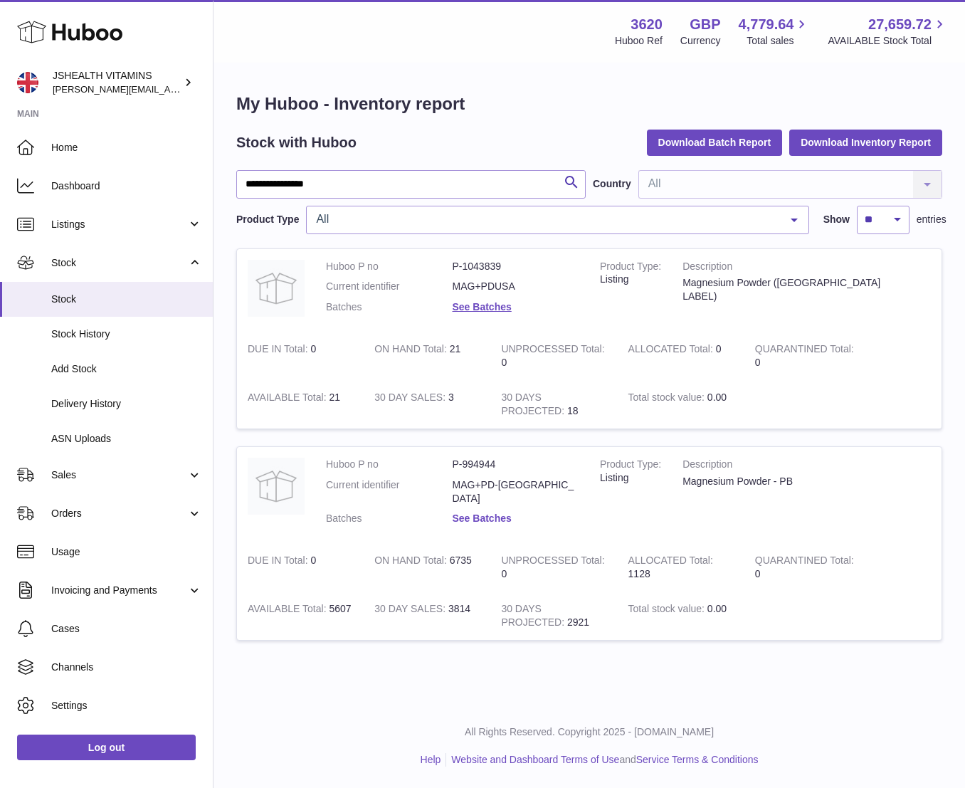
drag, startPoint x: 482, startPoint y: 494, endPoint x: 487, endPoint y: 500, distance: 7.7
click at [482, 494] on dl "Huboo P no P-994944 Current identifier MAG+PD-UK Batches See Batches" at bounding box center [452, 494] width 253 height 75
click at [487, 512] on link "See Batches" at bounding box center [481, 517] width 59 height 11
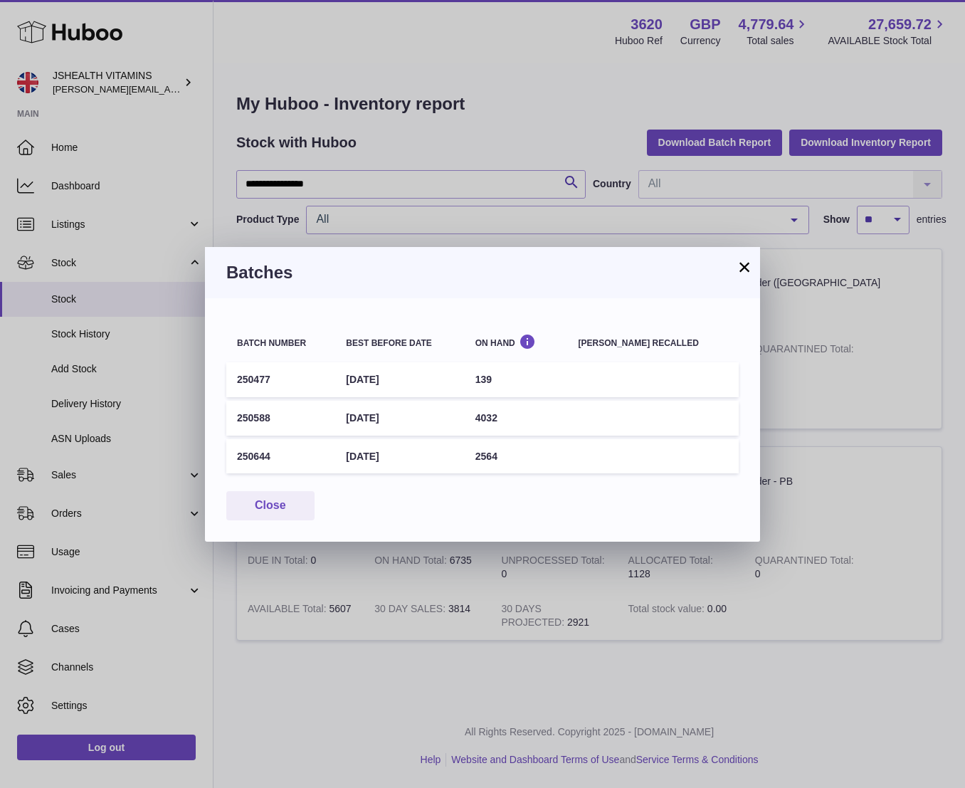
drag, startPoint x: 233, startPoint y: 377, endPoint x: 450, endPoint y: 378, distance: 217.0
click at [451, 378] on tr "250477 30th Apr 2027 139" at bounding box center [482, 379] width 512 height 35
click at [746, 266] on button "×" at bounding box center [744, 266] width 17 height 17
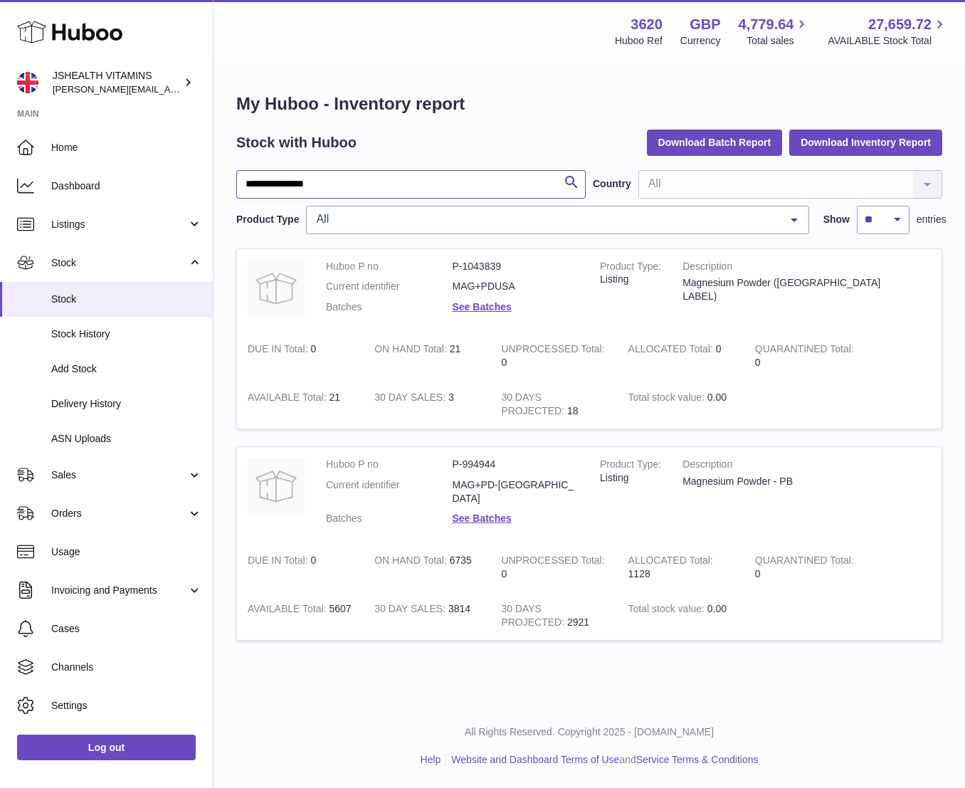
drag, startPoint x: 338, startPoint y: 182, endPoint x: 226, endPoint y: 175, distance: 112.6
click at [226, 175] on div "**********" at bounding box center [588, 375] width 751 height 622
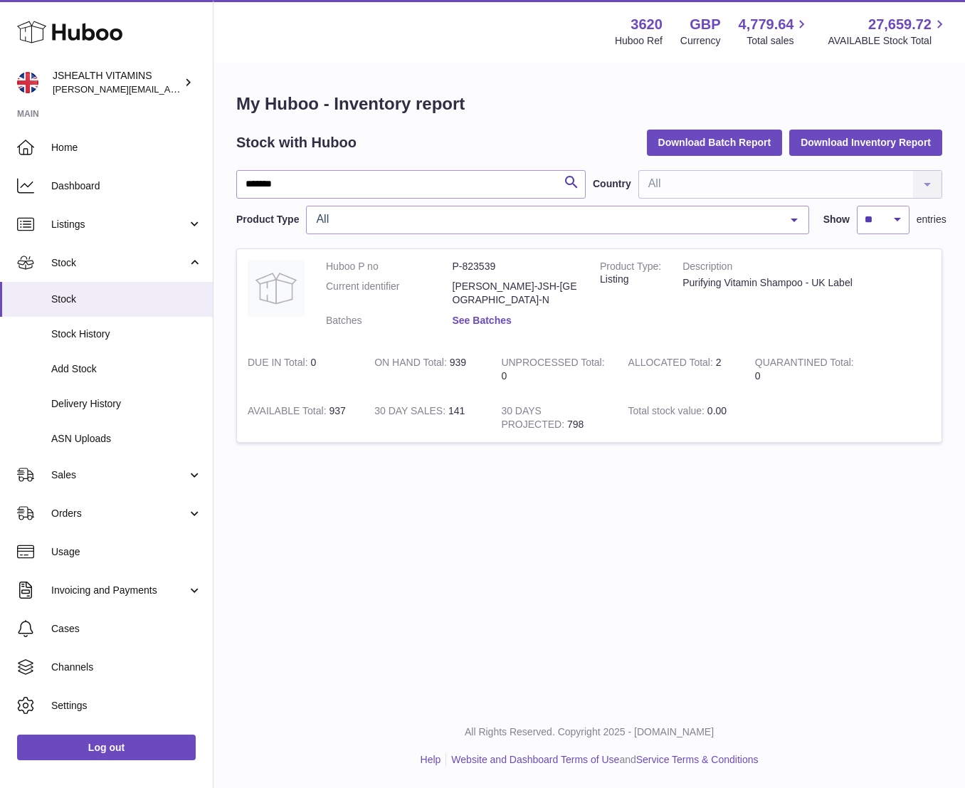
click at [487, 314] on link "See Batches" at bounding box center [481, 319] width 59 height 11
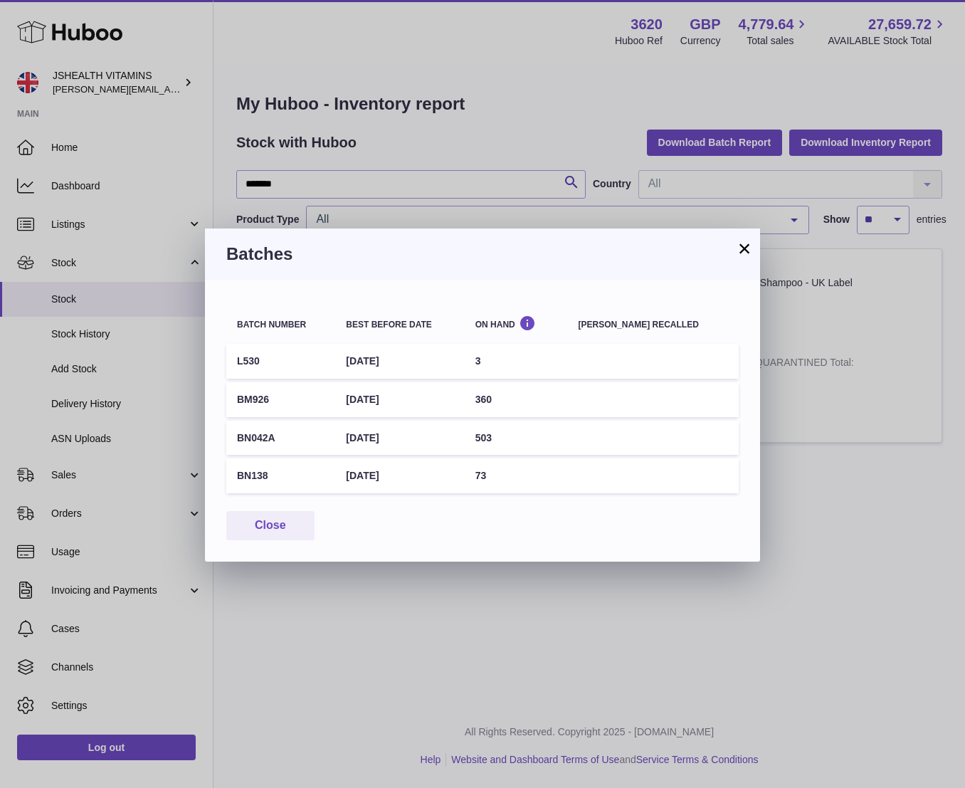
drag, startPoint x: 434, startPoint y: 399, endPoint x: 231, endPoint y: 398, distance: 203.5
click at [231, 398] on tr "BM926 31st Mar 2028 360" at bounding box center [482, 399] width 512 height 35
click at [268, 529] on button "Close" at bounding box center [270, 525] width 88 height 29
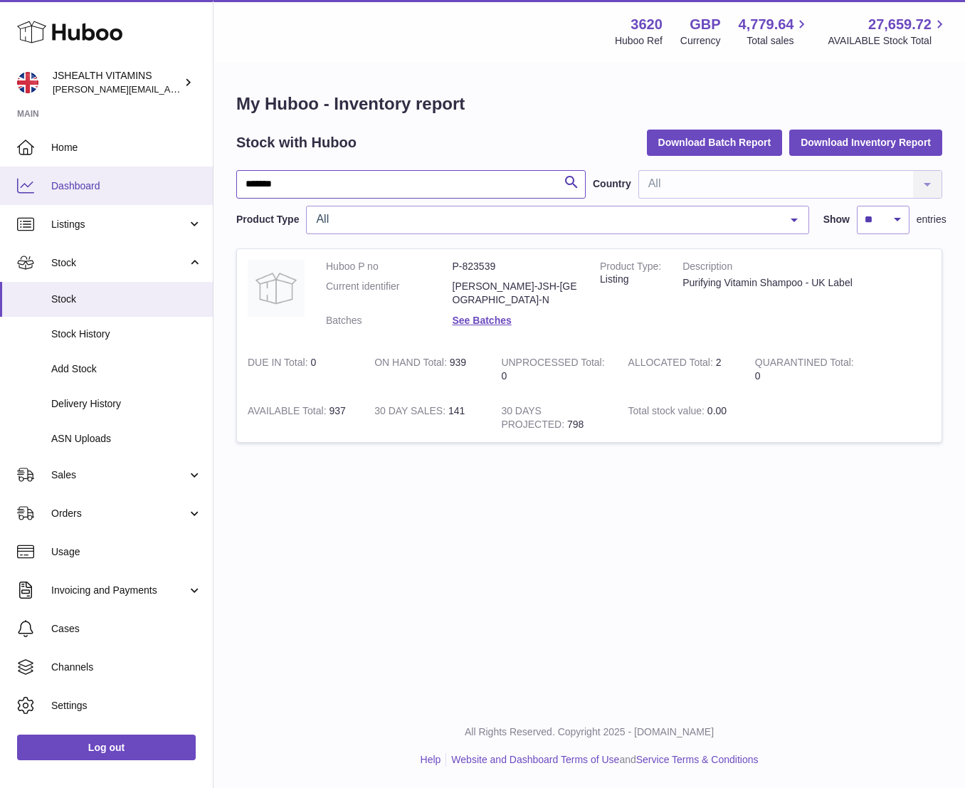
drag, startPoint x: 302, startPoint y: 182, endPoint x: 159, endPoint y: 179, distance: 143.7
click at [159, 179] on div "Huboo JSHEALTH VITAMINS francesca@jshealthvitamins.com Main Home Dashboard List…" at bounding box center [482, 394] width 965 height 788
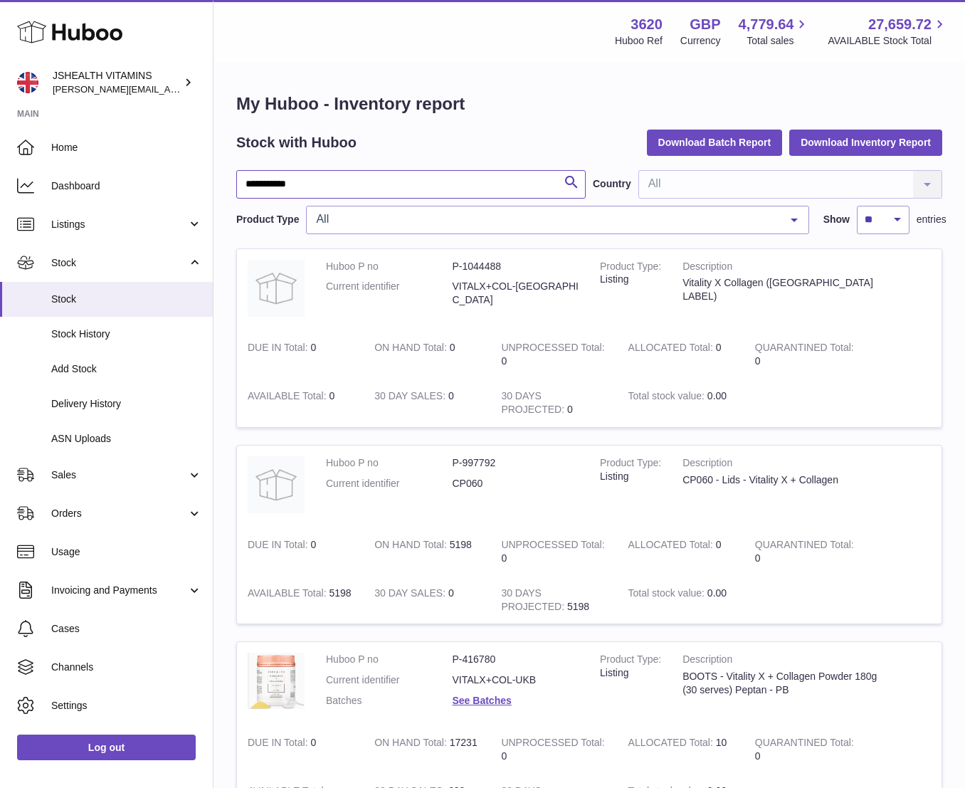
scroll to position [162, 0]
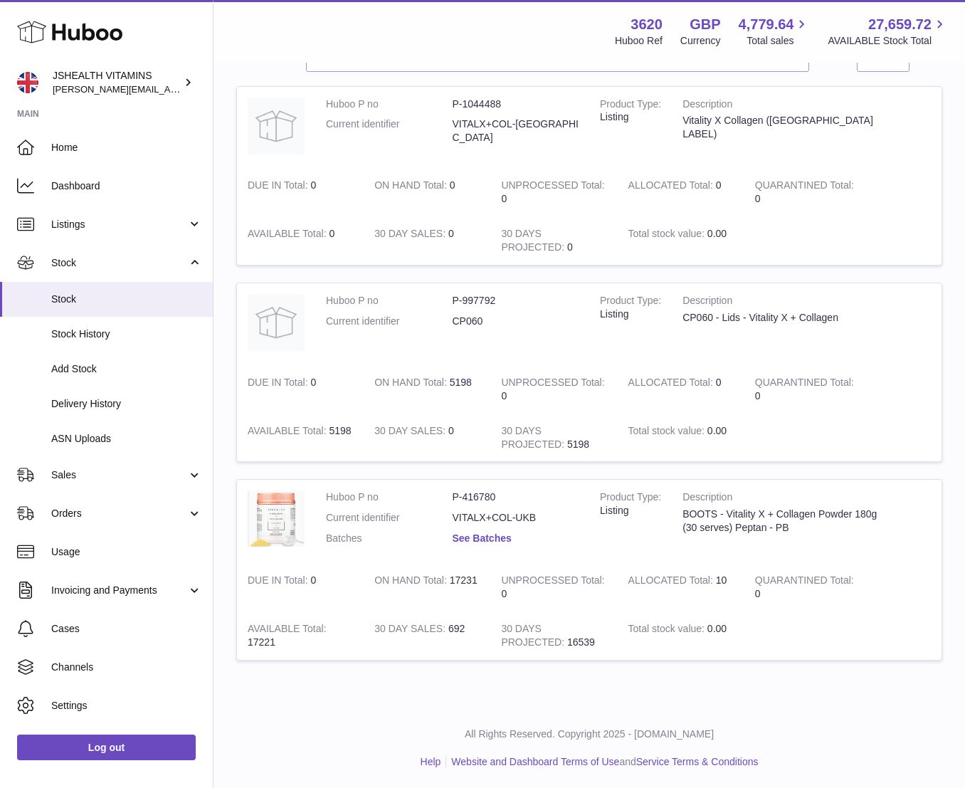
type input "**********"
click at [494, 534] on link "See Batches" at bounding box center [481, 537] width 59 height 11
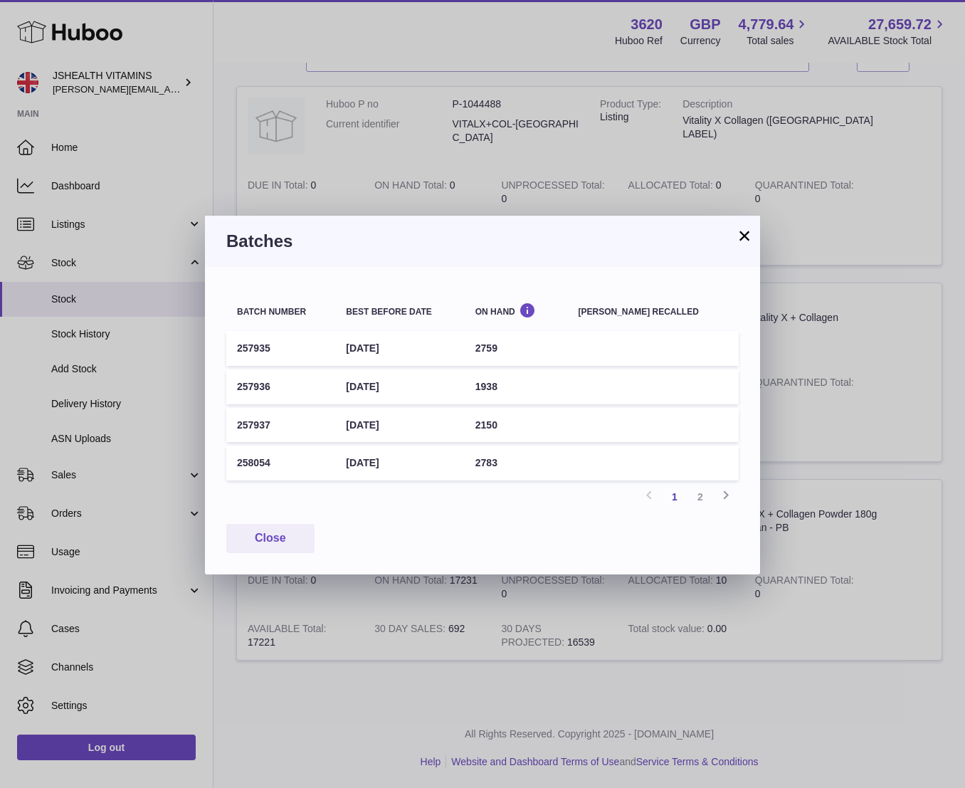
click at [742, 242] on button "×" at bounding box center [744, 235] width 17 height 17
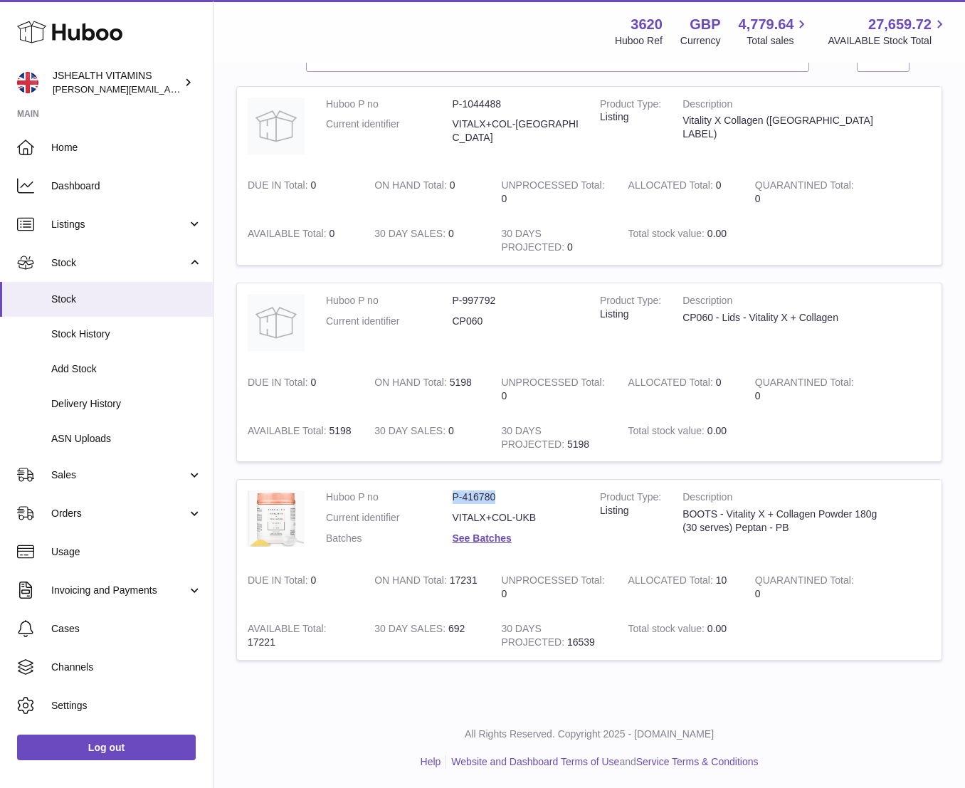
drag, startPoint x: 491, startPoint y: 498, endPoint x: 450, endPoint y: 497, distance: 40.6
click at [450, 497] on dl "Huboo P no P-416780 Current identifier VITALX+COL-UKB Batches See Batches" at bounding box center [452, 521] width 253 height 62
click at [466, 527] on dl "Huboo P no P-416780 Current identifier VITALX+COL-UKB Batches See Batches" at bounding box center [452, 521] width 253 height 62
click at [470, 532] on link "See Batches" at bounding box center [481, 537] width 59 height 11
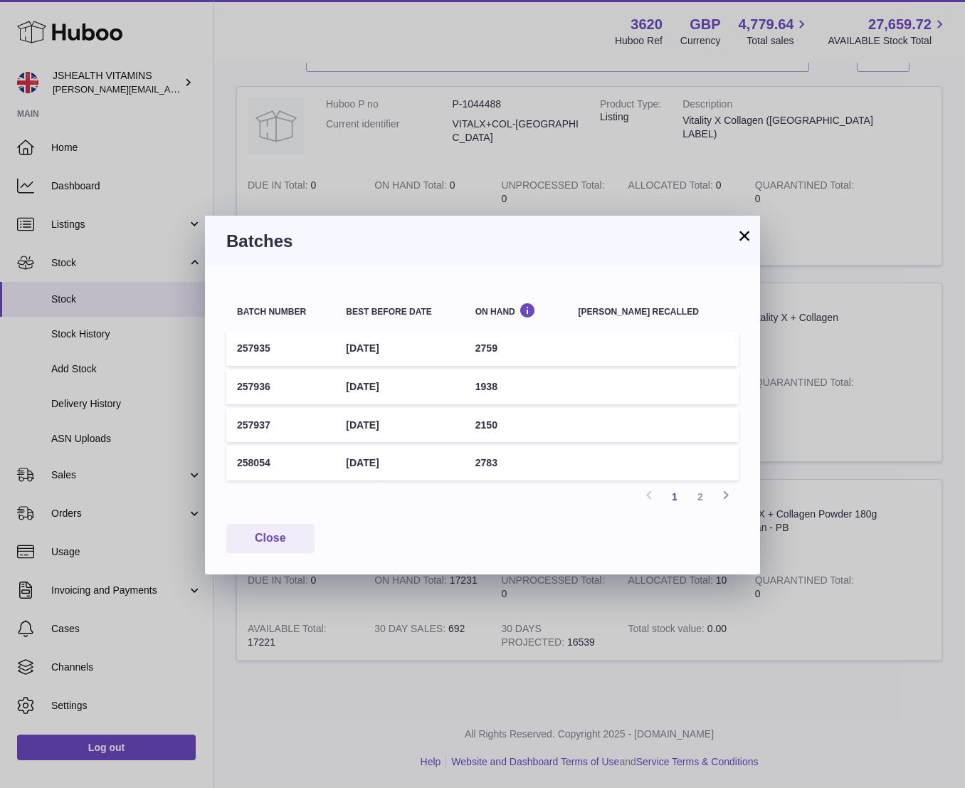
drag, startPoint x: 412, startPoint y: 459, endPoint x: 237, endPoint y: 451, distance: 175.2
click at [237, 451] on tr "258054 31st Aug 2028 2783" at bounding box center [482, 462] width 512 height 35
drag, startPoint x: 395, startPoint y: 346, endPoint x: 233, endPoint y: 346, distance: 161.5
click at [234, 346] on tr "257935 31st Mar 2028 2759" at bounding box center [482, 348] width 512 height 35
drag, startPoint x: 413, startPoint y: 465, endPoint x: 232, endPoint y: 464, distance: 180.7
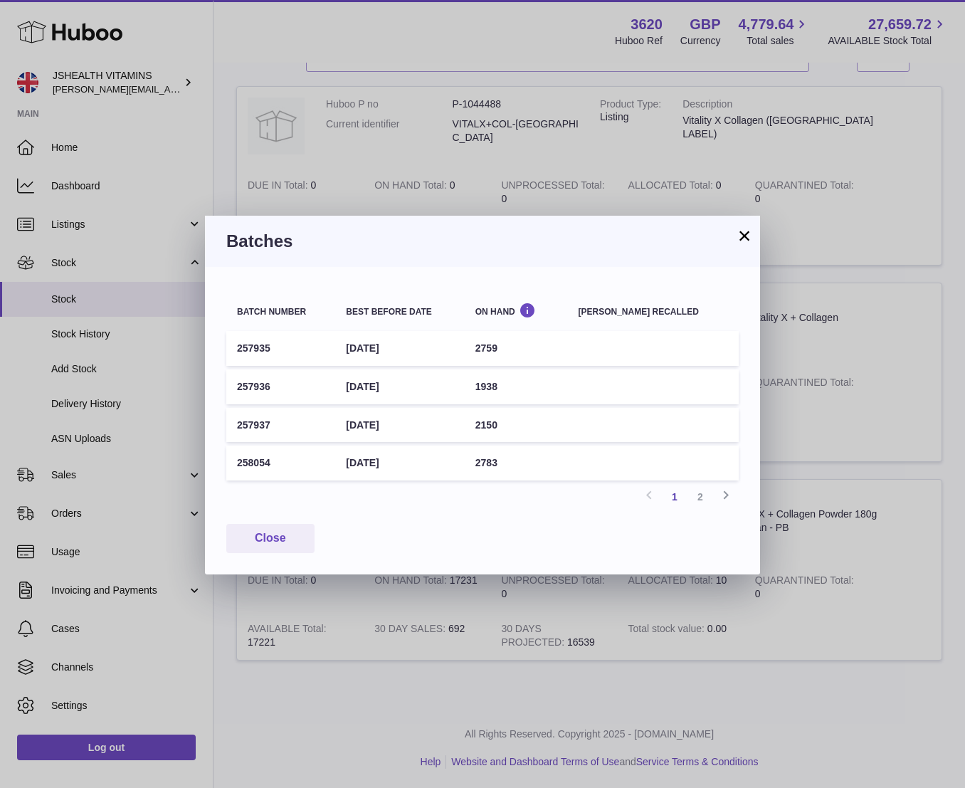
click at [232, 464] on tr "258054 31st Aug 2028 2783" at bounding box center [482, 462] width 512 height 35
